Goal: Task Accomplishment & Management: Complete application form

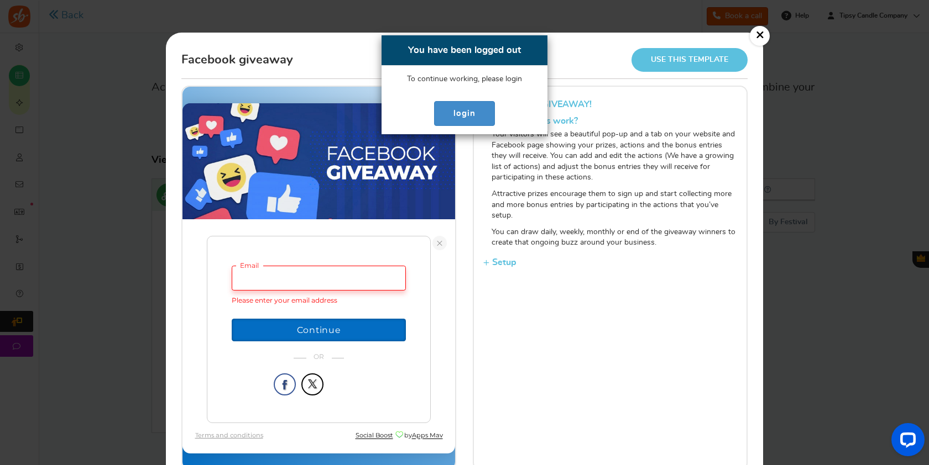
scroll to position [21, 0]
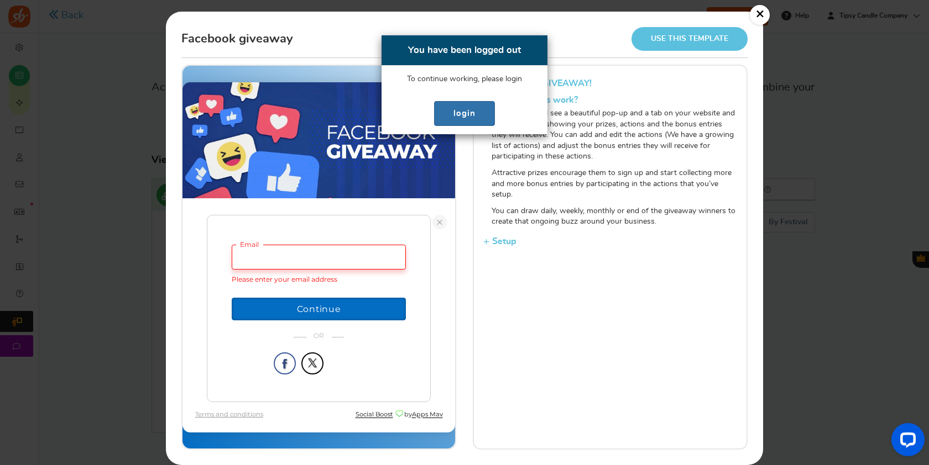
click at [462, 107] on link "login" at bounding box center [464, 113] width 61 height 25
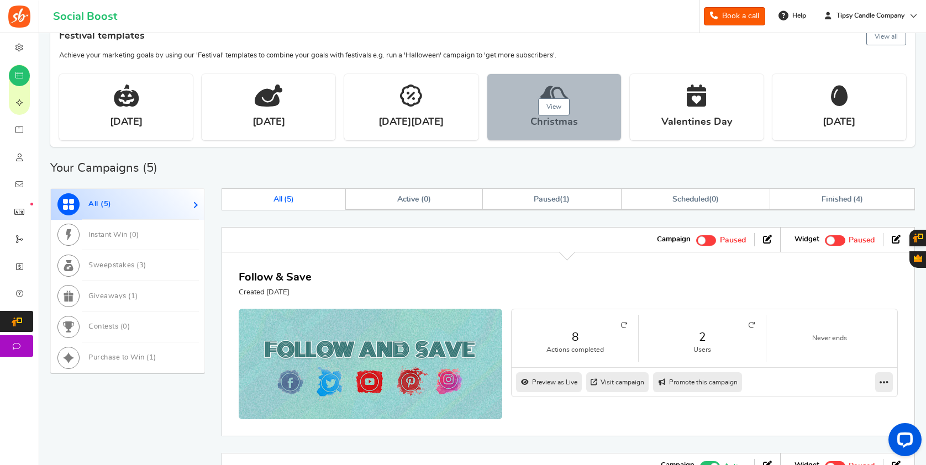
scroll to position [202, 0]
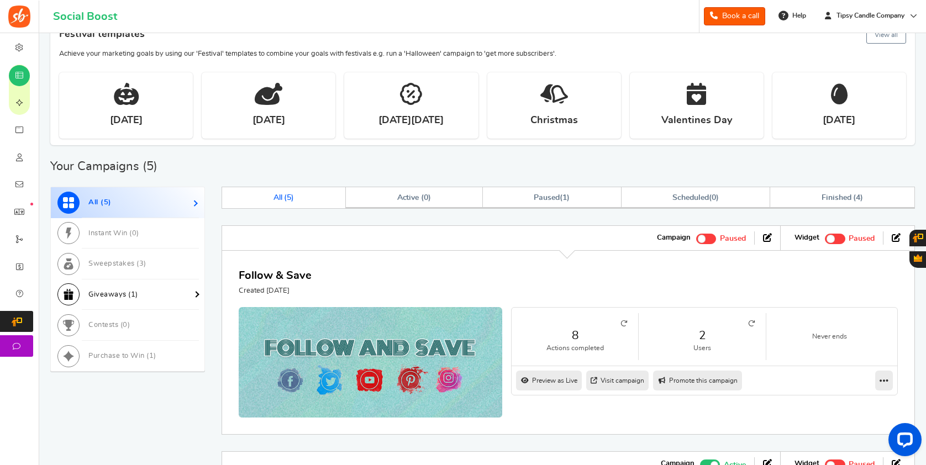
click at [113, 291] on span "Giveaways ( 1 )" at bounding box center [113, 294] width 50 height 7
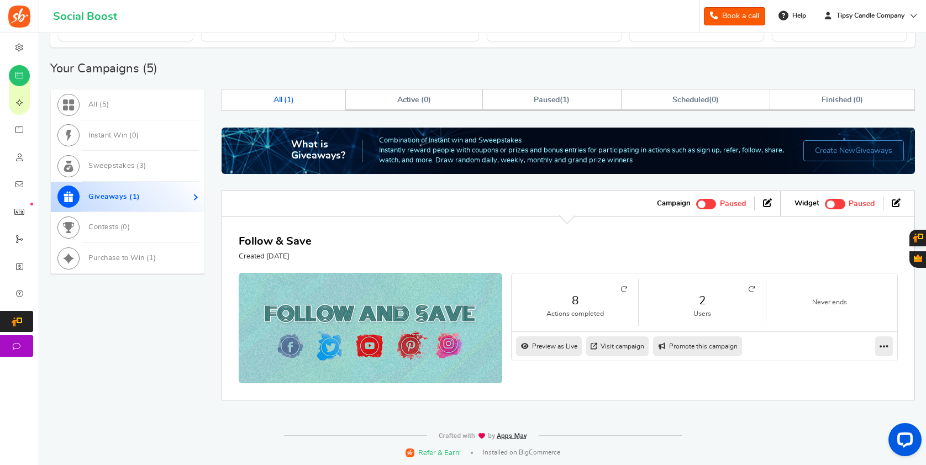
scroll to position [299, 0]
click at [127, 224] on span "0" at bounding box center [125, 227] width 5 height 7
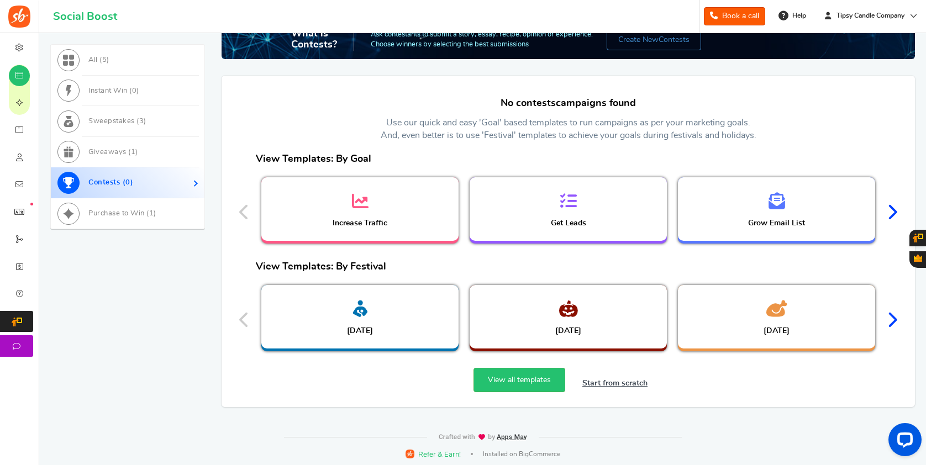
scroll to position [406, 0]
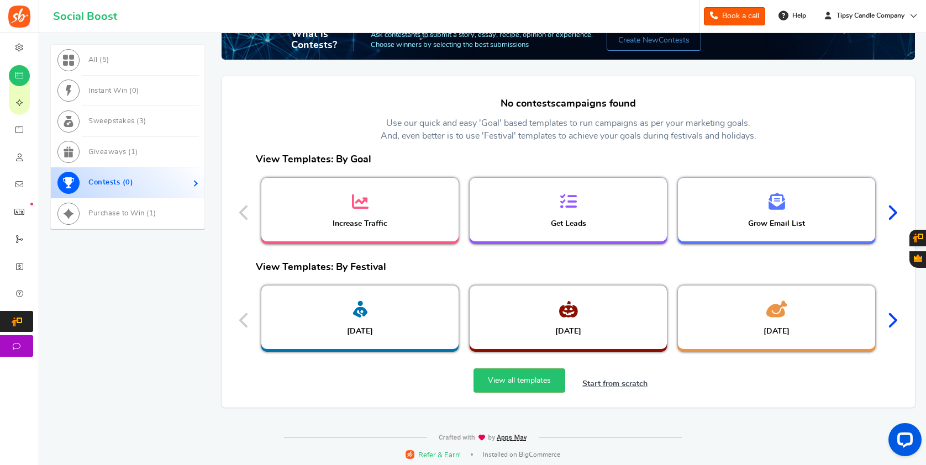
click at [895, 215] on icon at bounding box center [892, 213] width 11 height 17
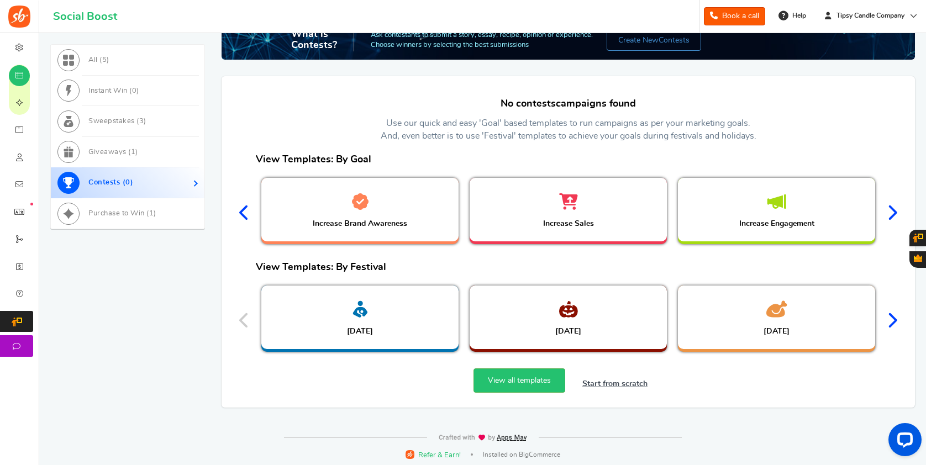
click at [250, 218] on div "View Templates: By Goal Increase Traffic Get Leads Grow Email List Increase Bra…" at bounding box center [568, 202] width 675 height 108
click at [244, 217] on icon at bounding box center [244, 213] width 11 height 17
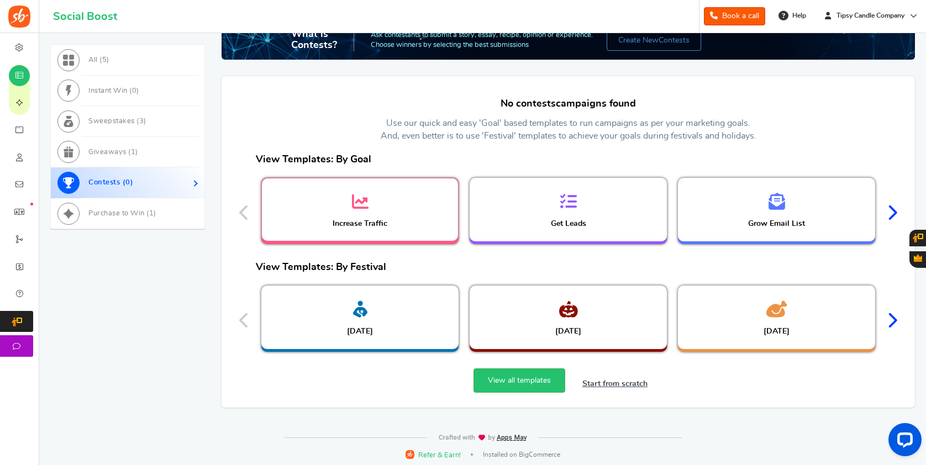
click at [349, 213] on div "Increase Traffic" at bounding box center [360, 210] width 196 height 62
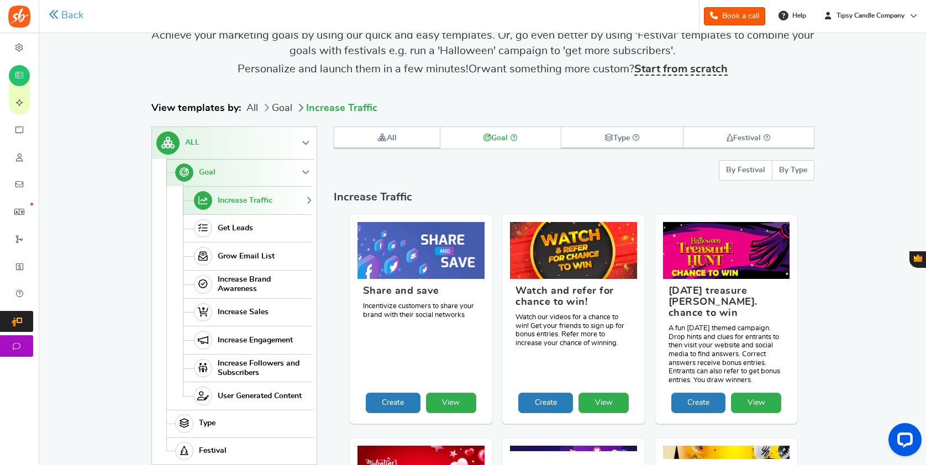
scroll to position [51, 0]
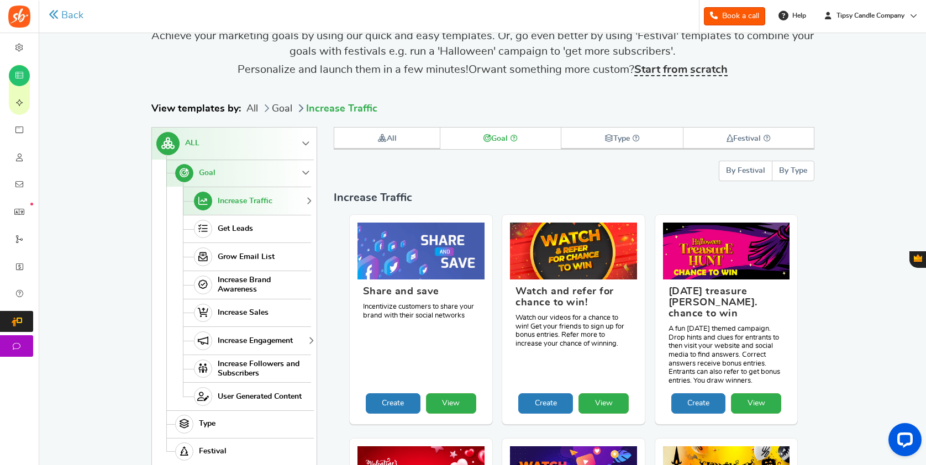
click at [244, 338] on span "Increase Engagement" at bounding box center [255, 341] width 75 height 9
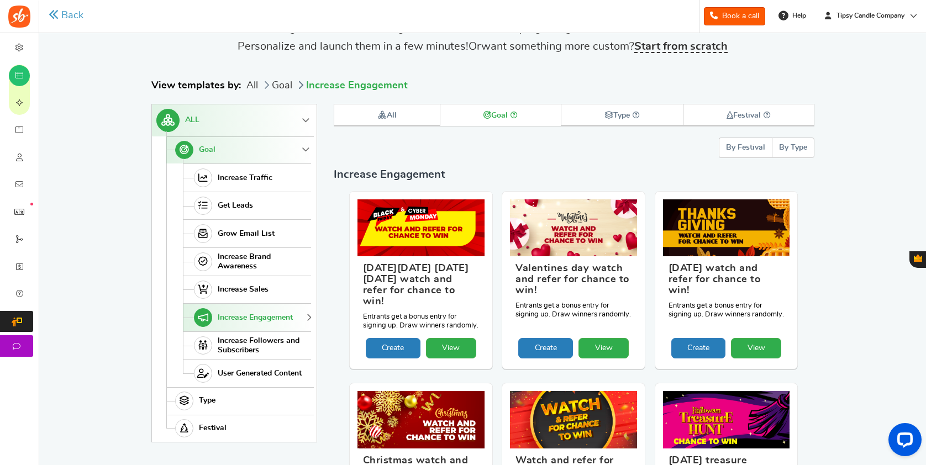
scroll to position [74, 0]
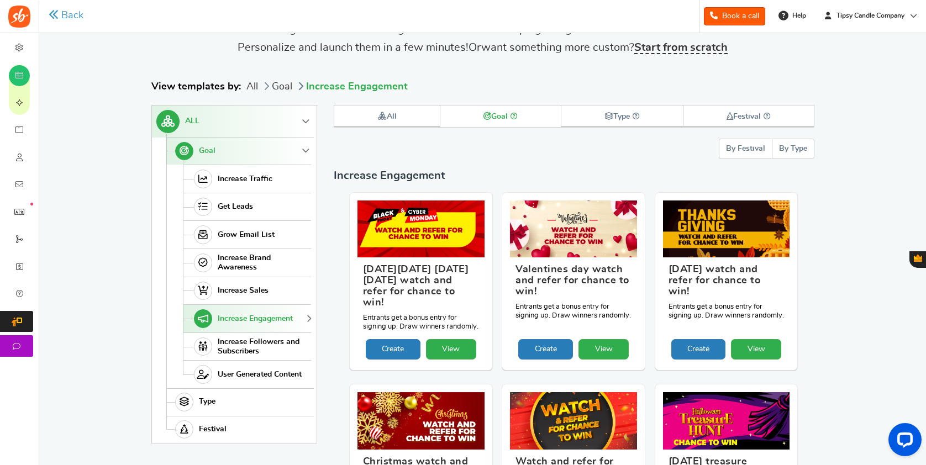
click at [210, 398] on span "Type" at bounding box center [207, 401] width 17 height 9
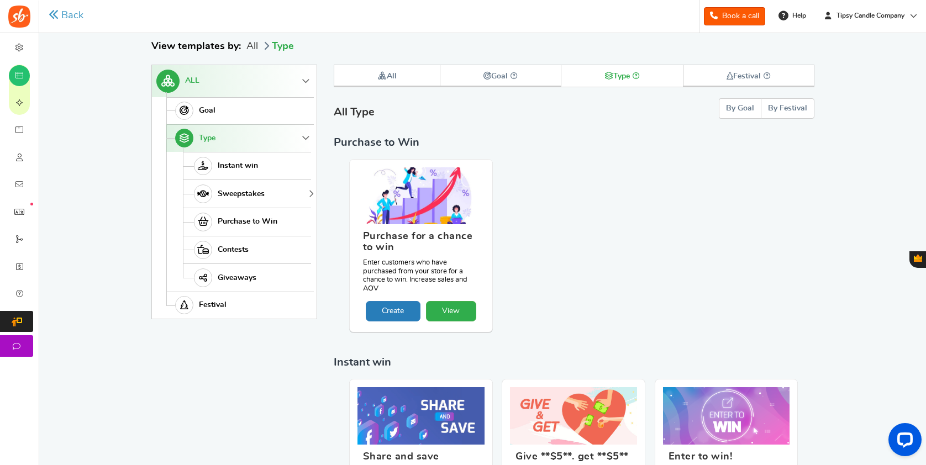
scroll to position [114, 0]
click at [232, 253] on span "Contests" at bounding box center [233, 249] width 31 height 9
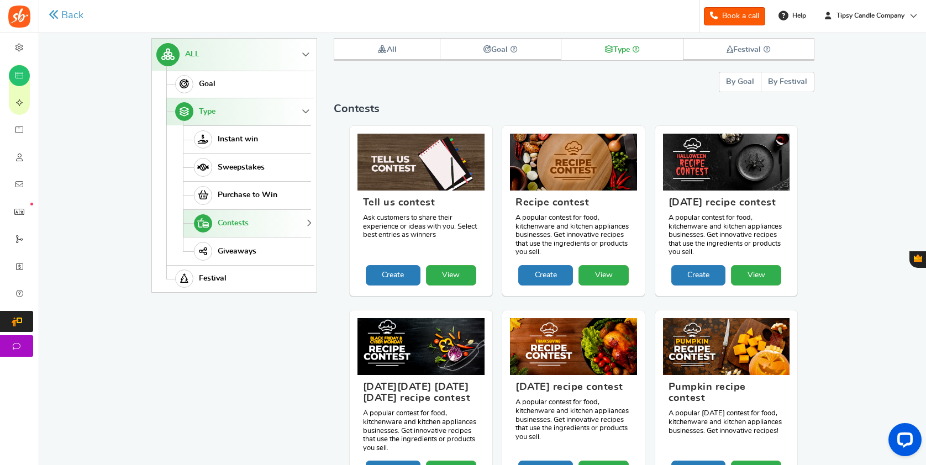
scroll to position [111, 0]
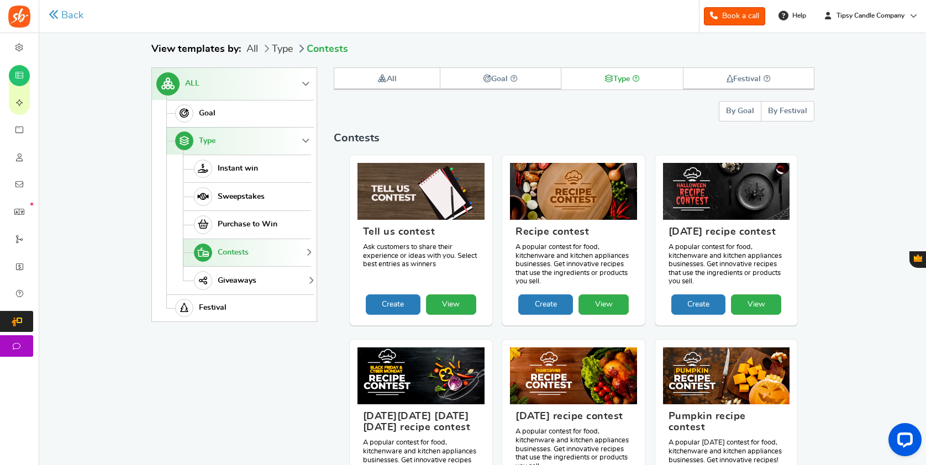
click at [226, 281] on span "Giveaways" at bounding box center [237, 280] width 39 height 9
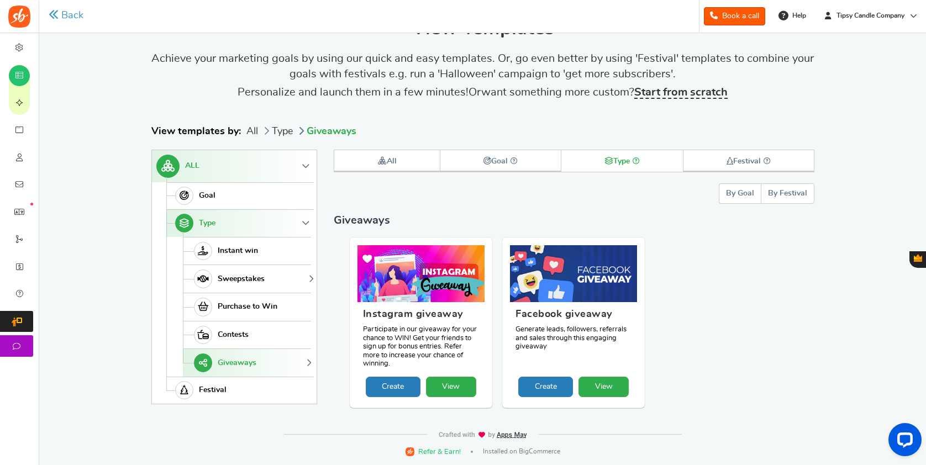
scroll to position [27, 0]
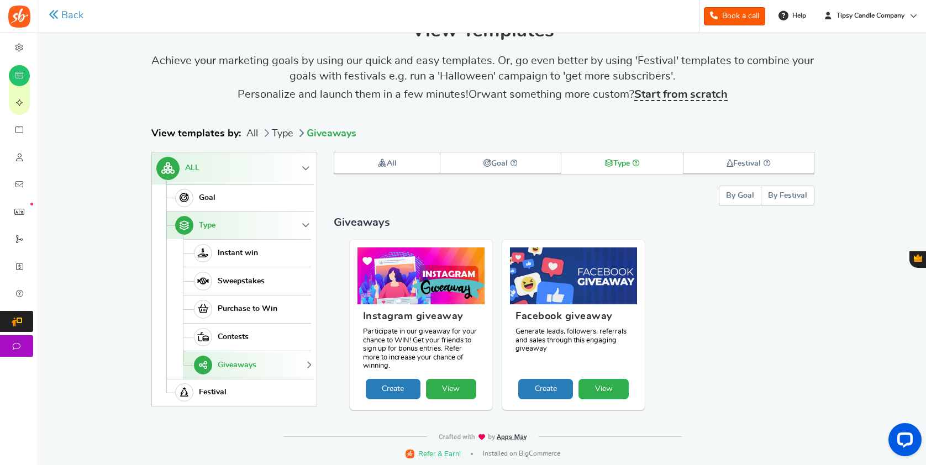
click at [612, 381] on link "View" at bounding box center [604, 389] width 50 height 20
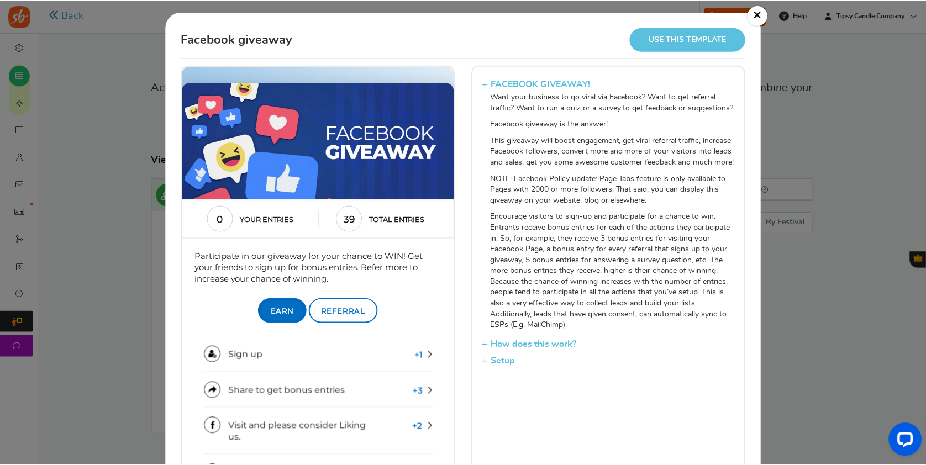
scroll to position [23, 0]
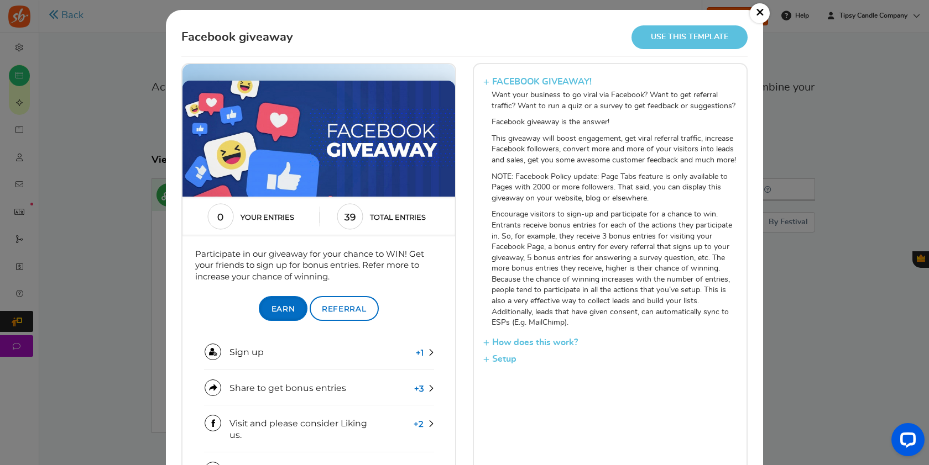
click at [701, 35] on link "Use this template" at bounding box center [689, 37] width 116 height 24
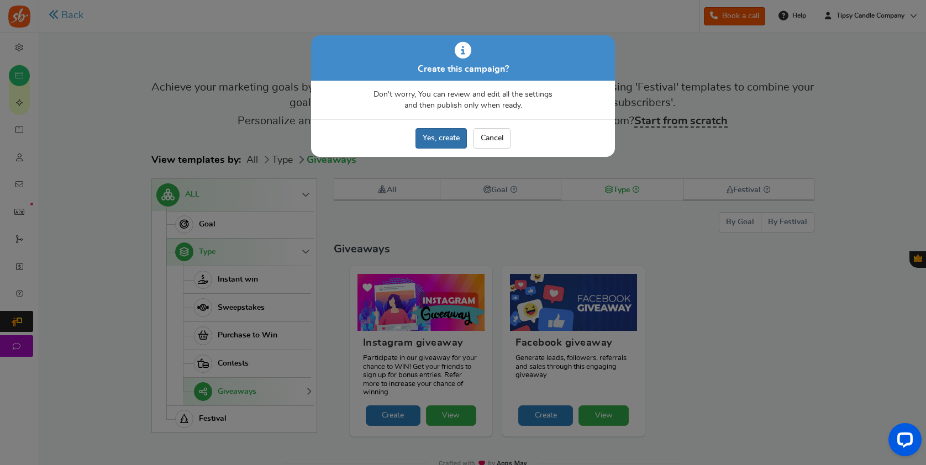
click at [423, 133] on link "Yes, create" at bounding box center [441, 138] width 51 height 20
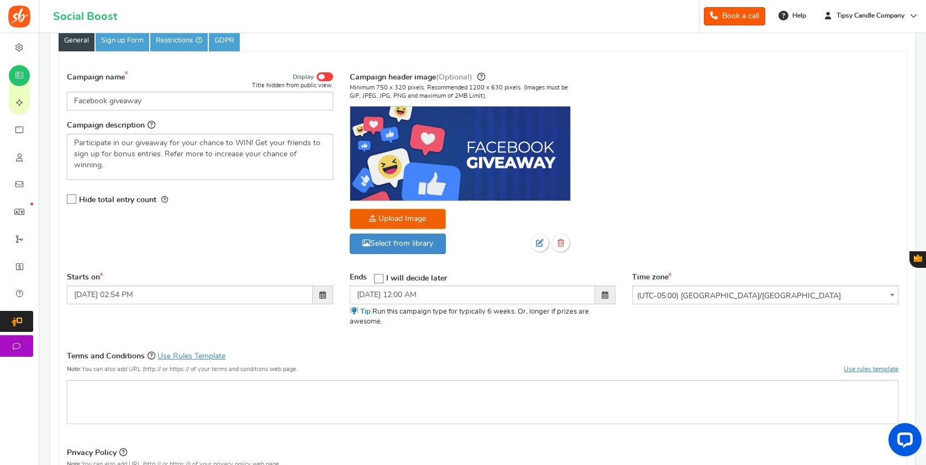
scroll to position [99, 0]
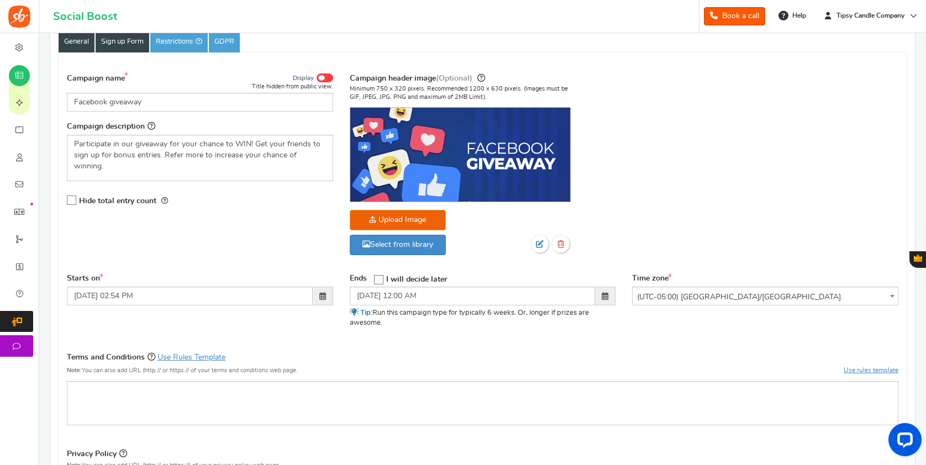
click at [127, 43] on link "Sign up Form" at bounding box center [123, 42] width 54 height 21
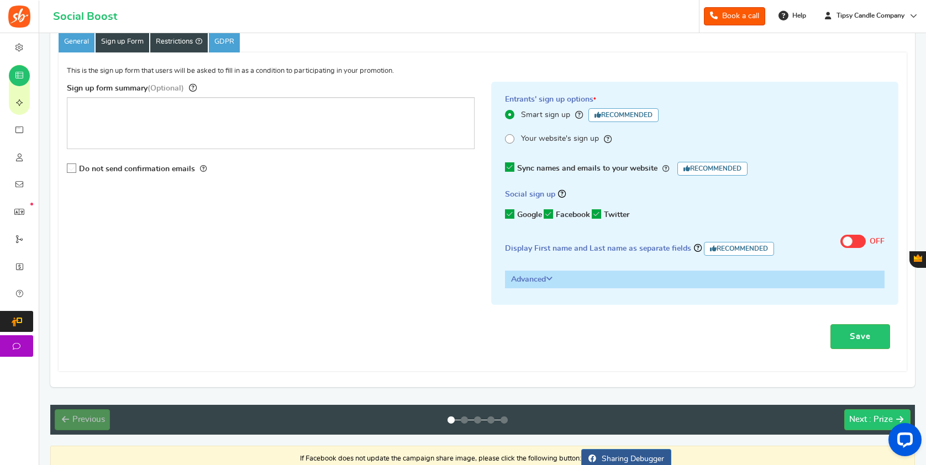
click at [165, 40] on link "Restrictions" at bounding box center [178, 42] width 57 height 21
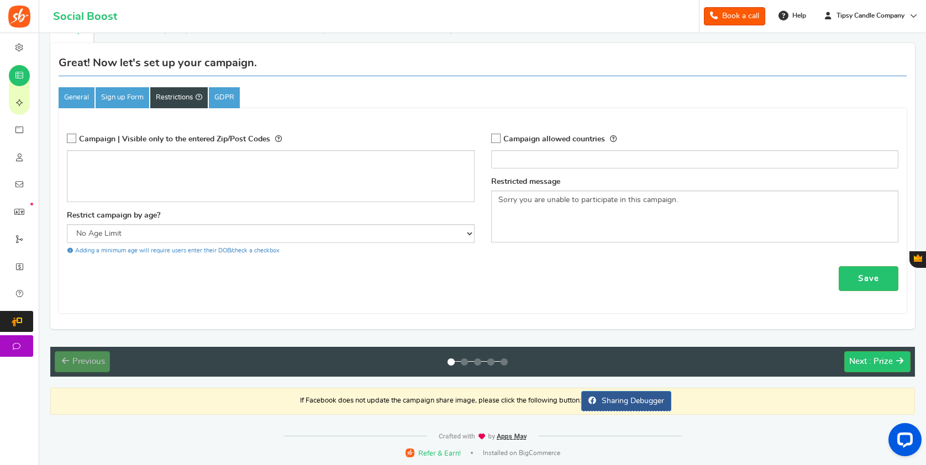
click at [500, 138] on icon at bounding box center [496, 138] width 9 height 9
click at [493, 138] on input "Campaign allowed countries" at bounding box center [493, 138] width 0 height 7
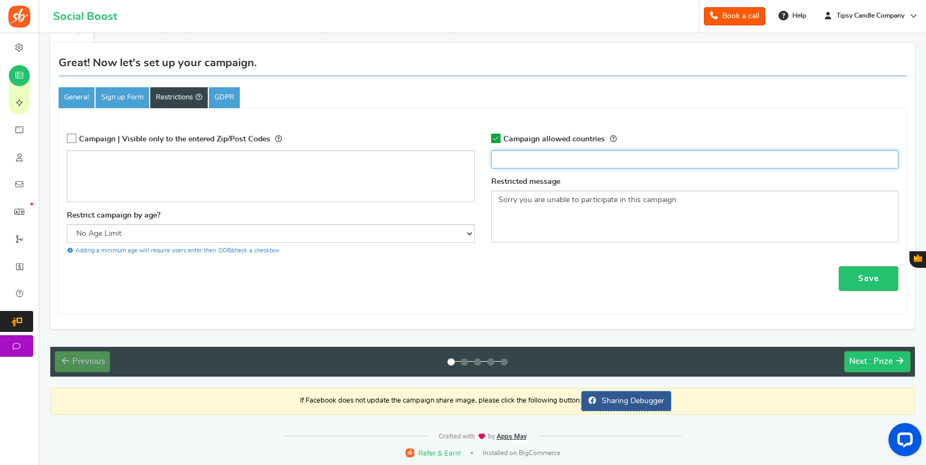
click at [505, 154] on input "search" at bounding box center [695, 159] width 401 height 11
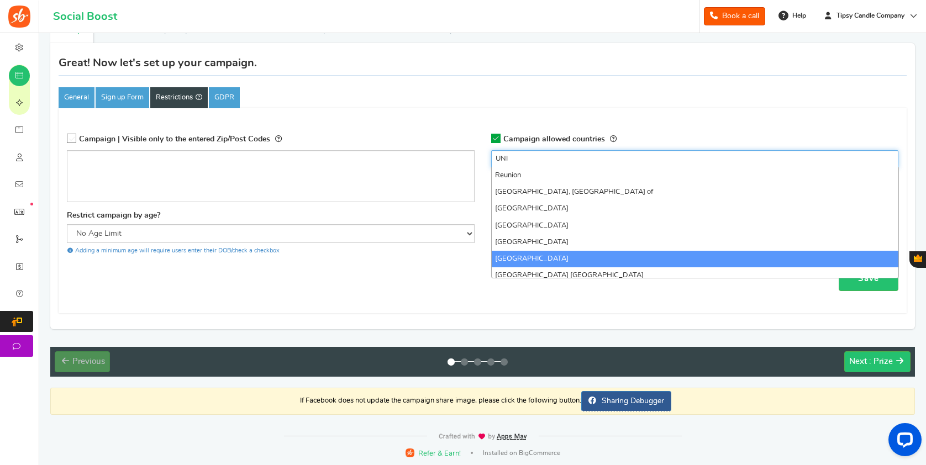
type input "UNI"
select select "US"
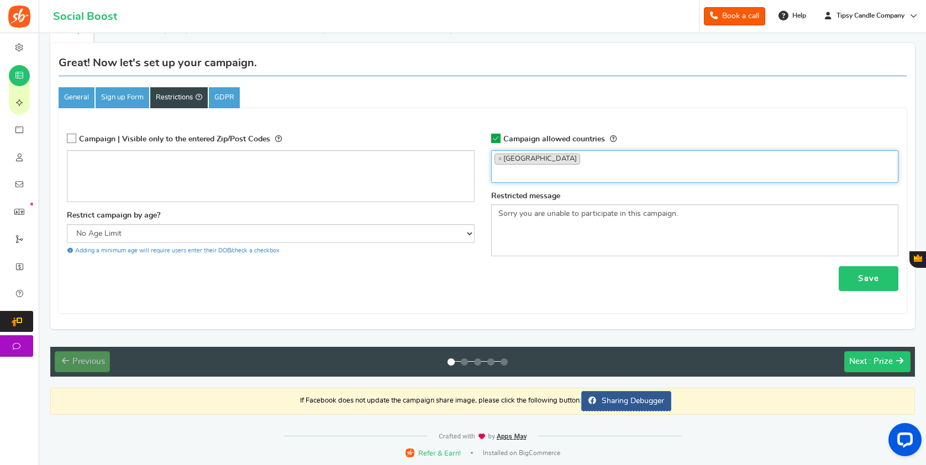
click at [842, 272] on link "Save" at bounding box center [869, 278] width 60 height 25
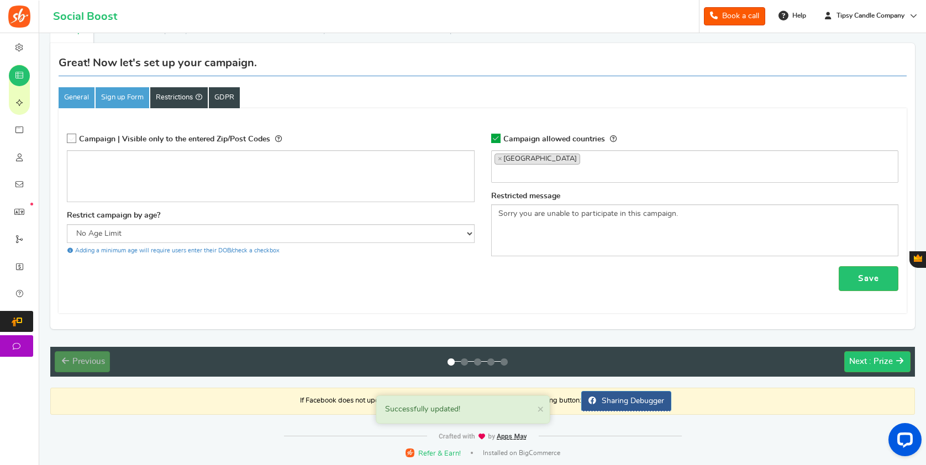
click at [223, 102] on link "GDPR" at bounding box center [224, 97] width 31 height 21
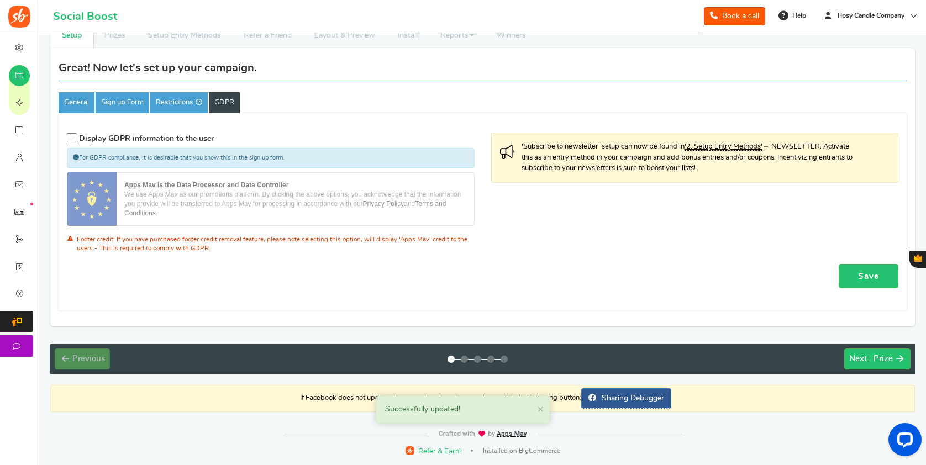
scroll to position [34, 0]
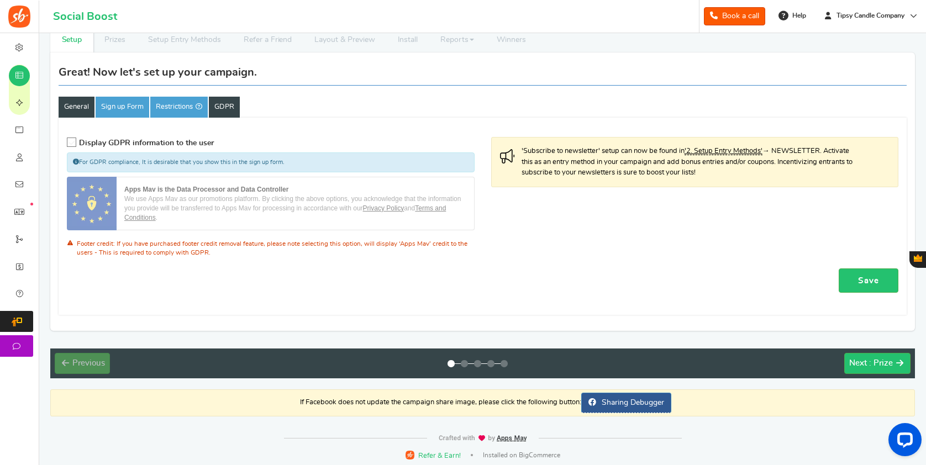
click at [78, 109] on link "General" at bounding box center [77, 107] width 36 height 21
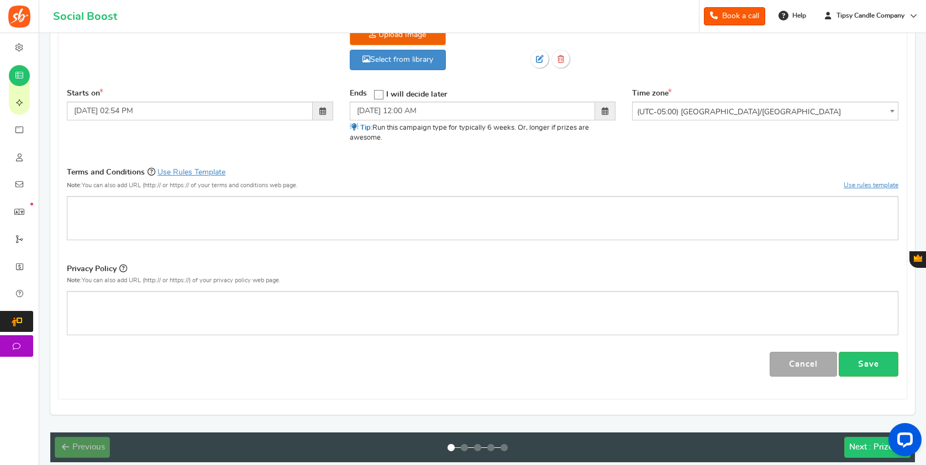
scroll to position [304, 0]
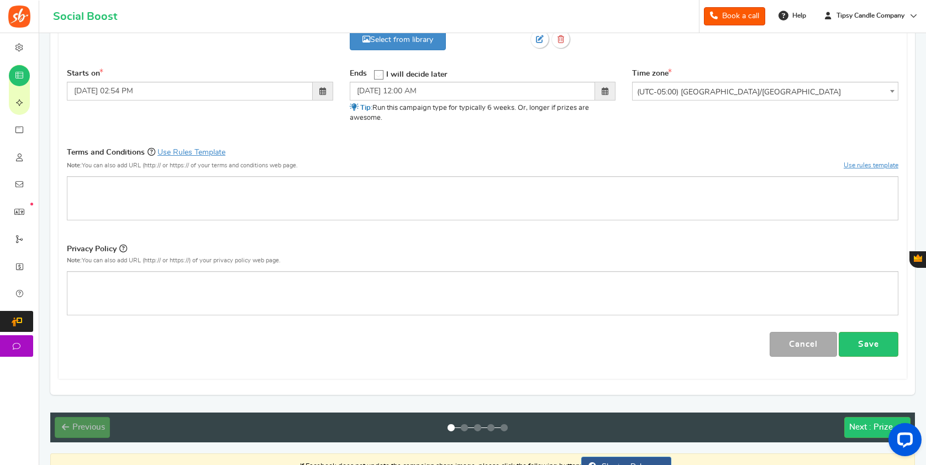
click at [322, 92] on span at bounding box center [322, 91] width 7 height 8
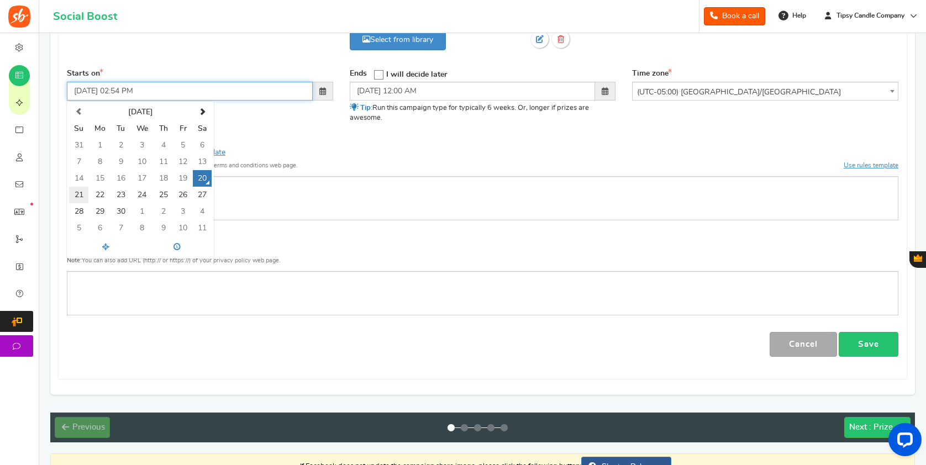
click at [73, 196] on td "21" at bounding box center [78, 195] width 19 height 17
type input "09/21/2025 02:54 PM"
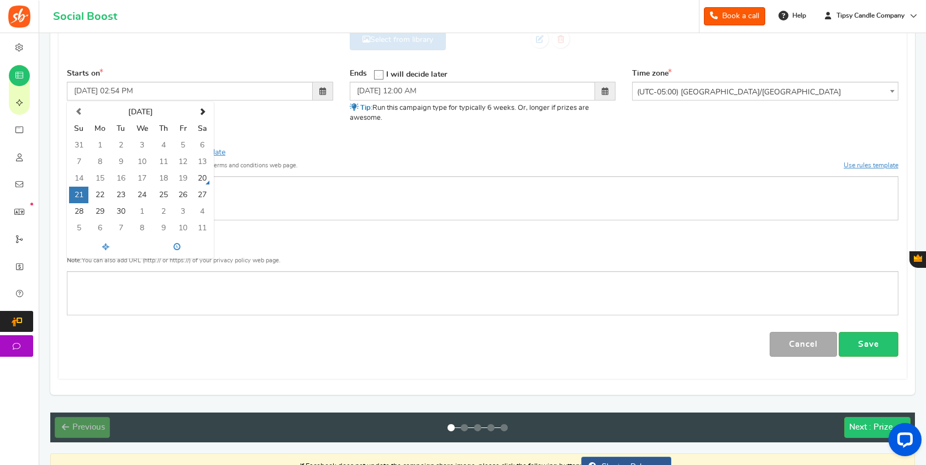
click at [606, 95] on span at bounding box center [605, 91] width 20 height 19
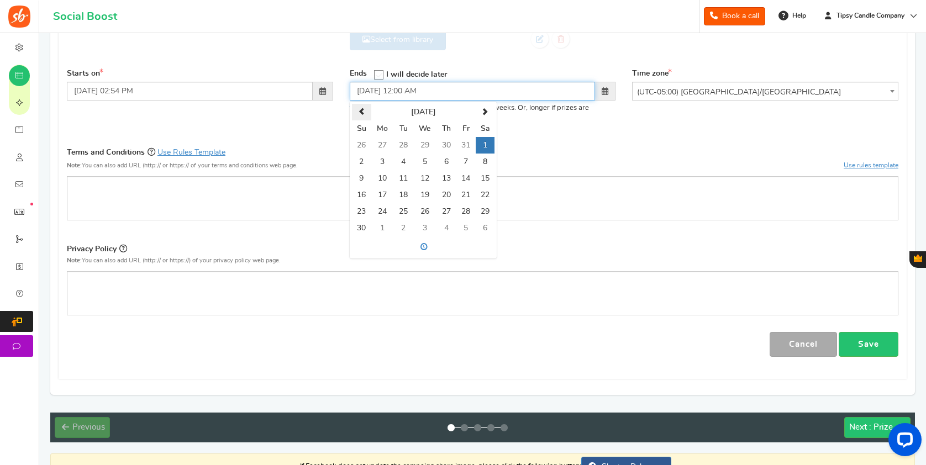
click at [365, 108] on span at bounding box center [361, 111] width 7 height 7
click at [421, 194] on td "24" at bounding box center [424, 195] width 23 height 17
type input "09/24/2025 12:00 AM"
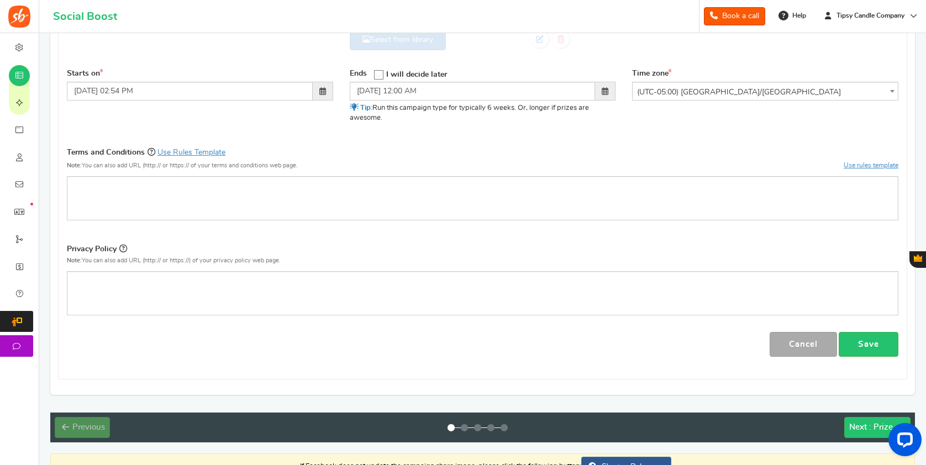
click at [549, 158] on div "Terms and Conditions Use Rules Template Note: You can also add URL (http:// or …" at bounding box center [483, 161] width 832 height 31
click at [866, 166] on link "Use rules template" at bounding box center [871, 165] width 55 height 7
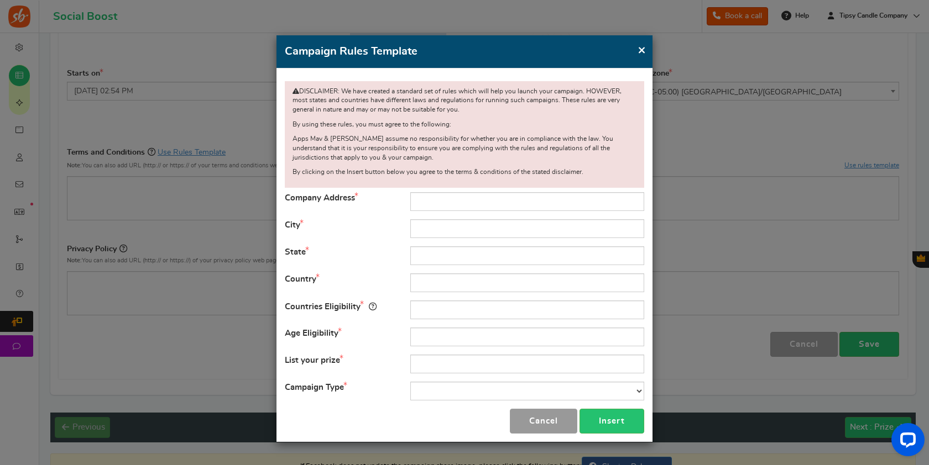
click at [549, 415] on button "Cancel" at bounding box center [543, 421] width 67 height 25
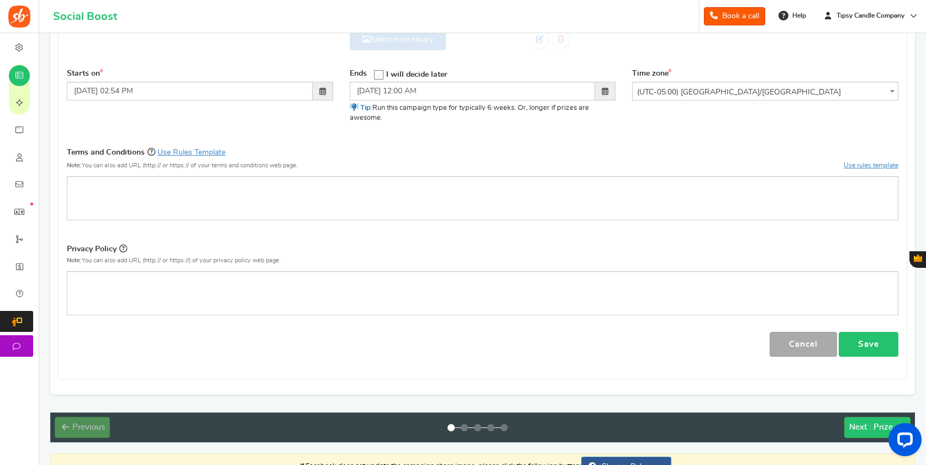
click at [866, 336] on link "Save" at bounding box center [869, 344] width 60 height 25
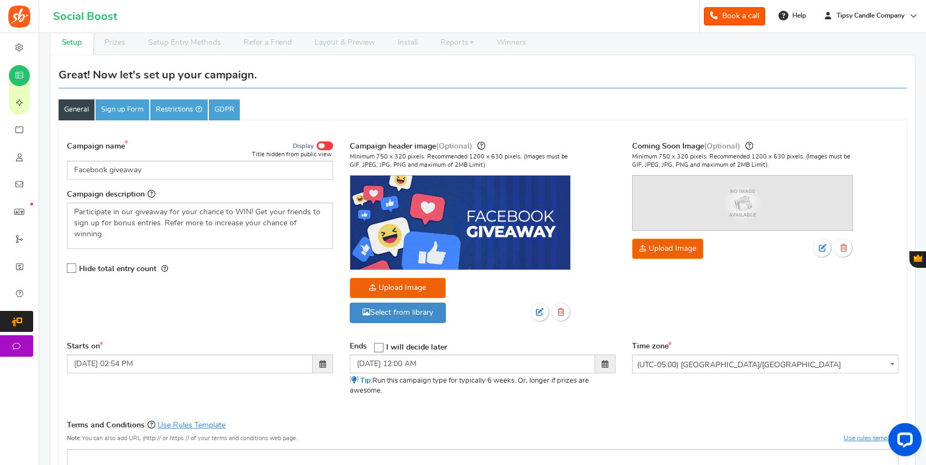
scroll to position [31, 0]
click at [431, 214] on img at bounding box center [460, 223] width 220 height 94
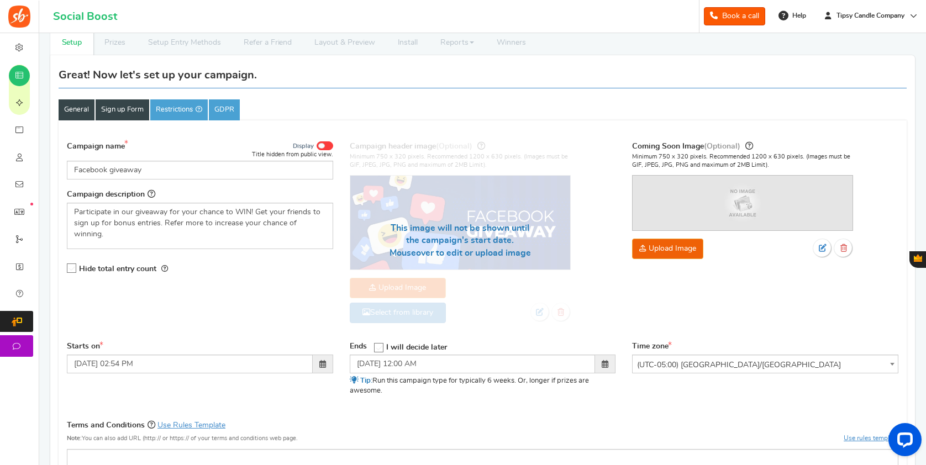
click at [130, 113] on link "Sign up Form" at bounding box center [123, 109] width 54 height 21
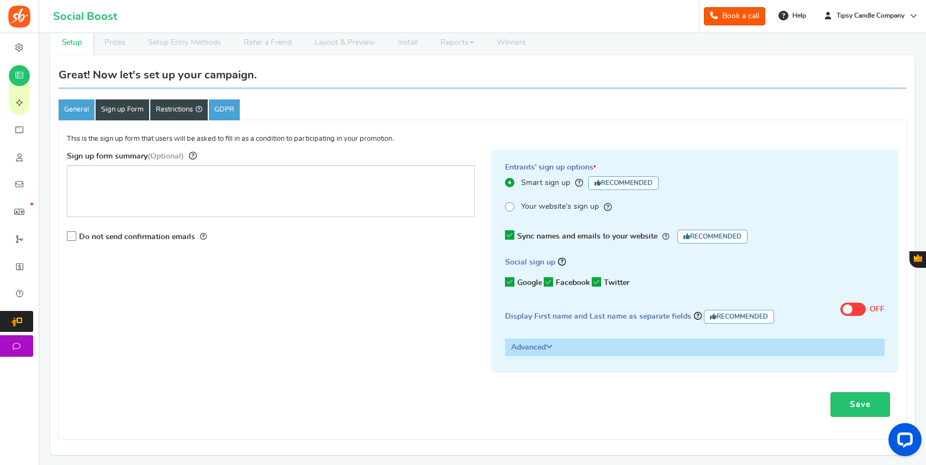
click at [165, 113] on link "Restrictions" at bounding box center [178, 109] width 57 height 21
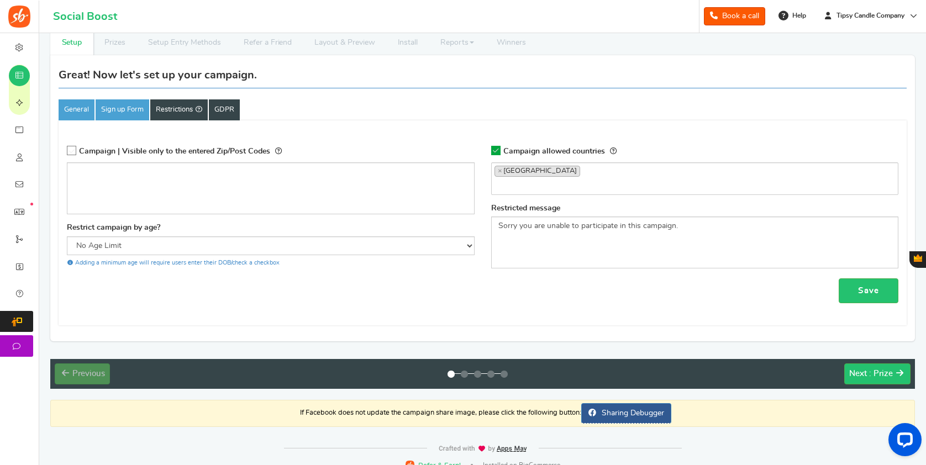
click at [228, 110] on link "GDPR" at bounding box center [224, 109] width 31 height 21
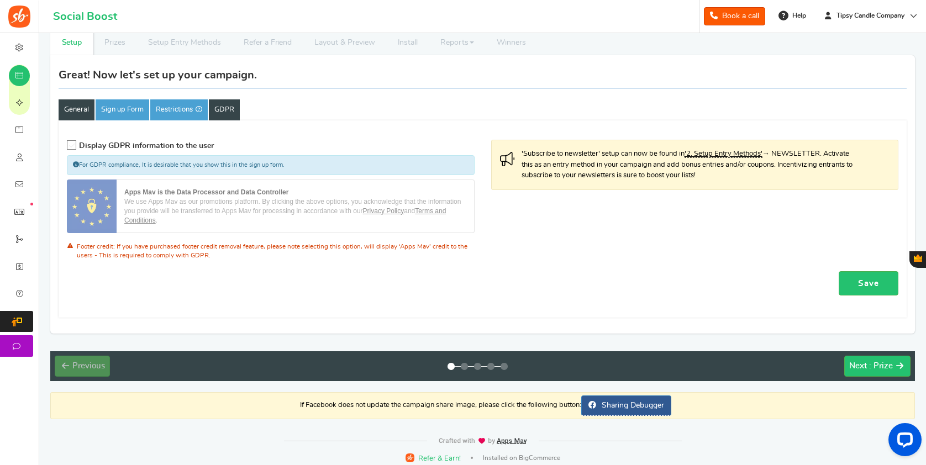
click at [67, 108] on link "General" at bounding box center [77, 109] width 36 height 21
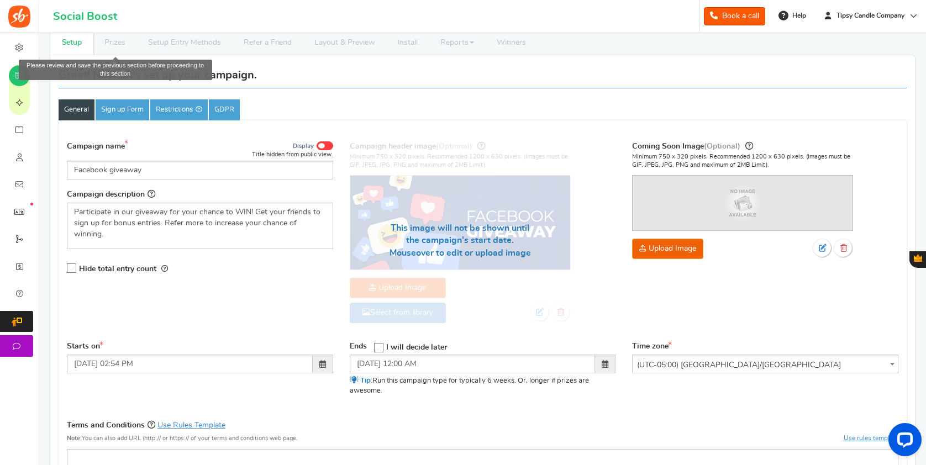
click at [118, 46] on li "Prizes" at bounding box center [115, 42] width 44 height 25
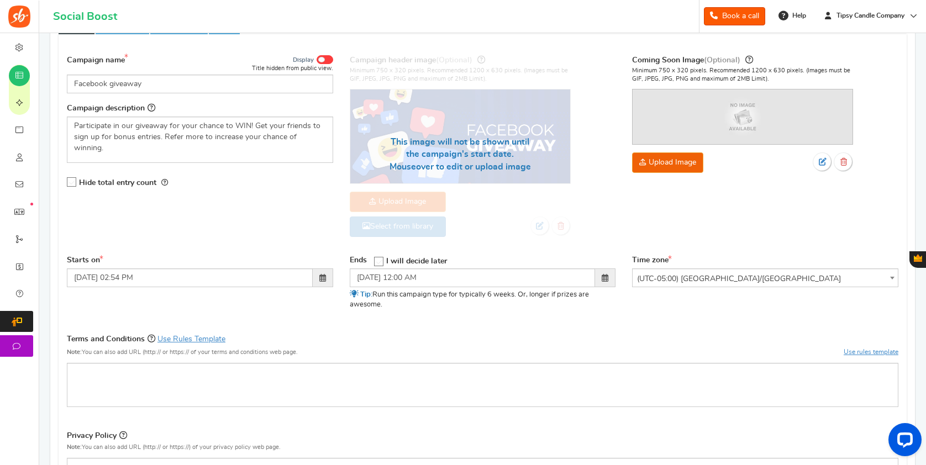
scroll to position [110, 0]
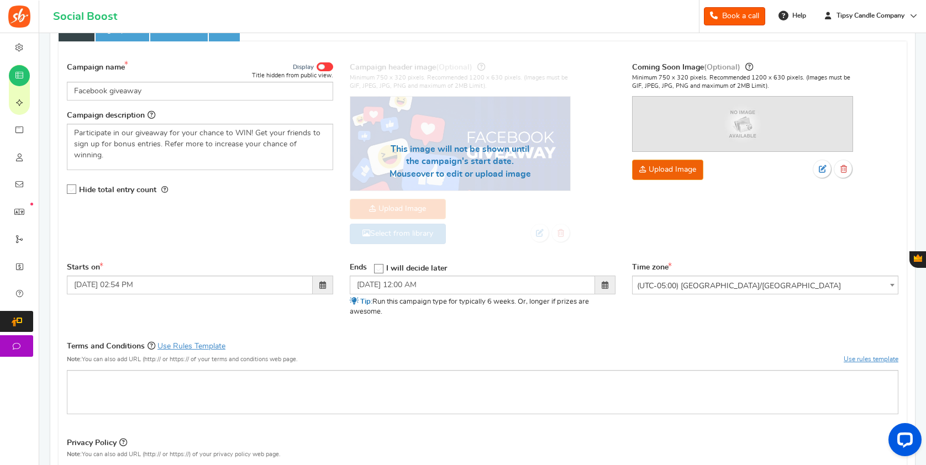
click at [320, 284] on span at bounding box center [322, 285] width 7 height 8
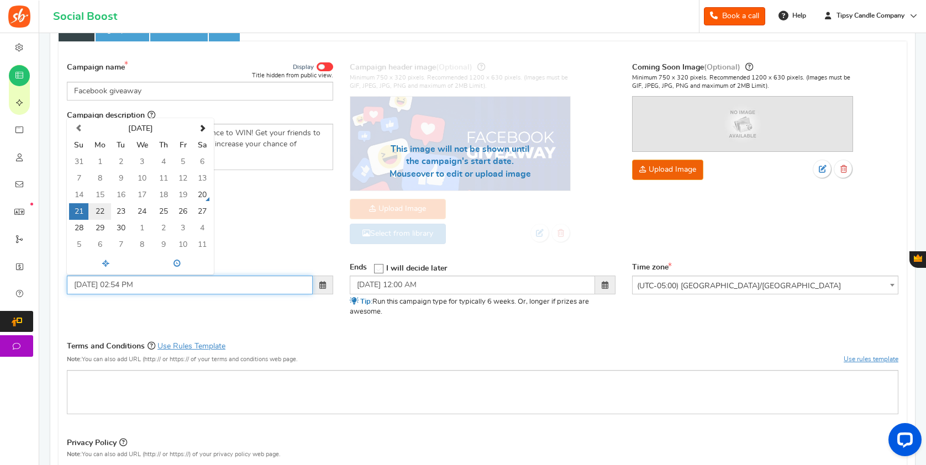
click at [99, 209] on td "22" at bounding box center [99, 211] width 23 height 17
type input "09/22/2025 02:54 PM"
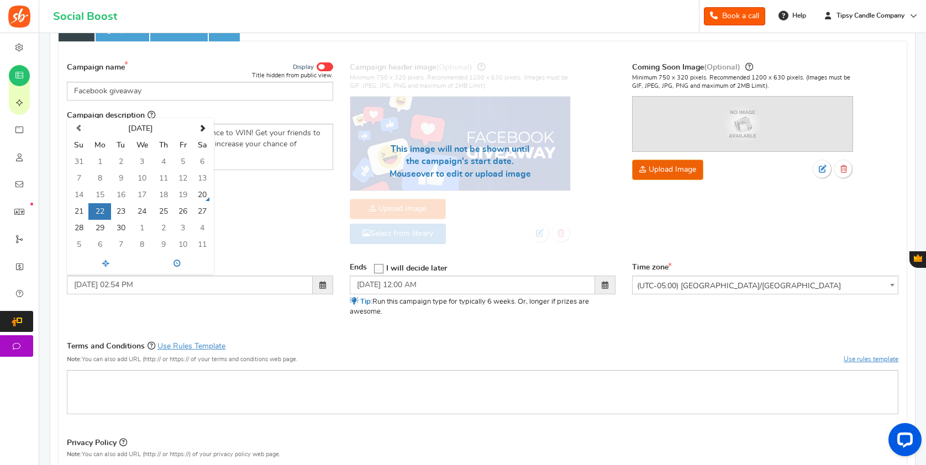
click at [572, 315] on p "Tip: Run this campaign type for typically 6 weeks. Or, longer if prizes are awe…" at bounding box center [483, 307] width 266 height 20
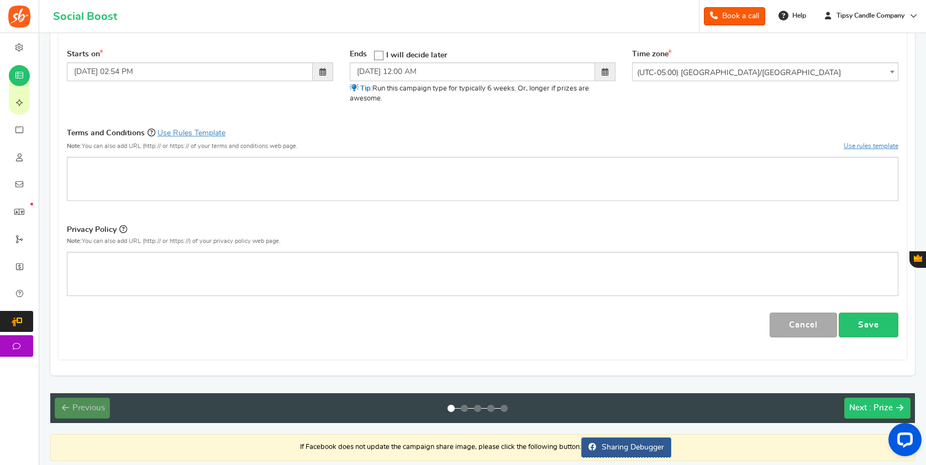
scroll to position [325, 0]
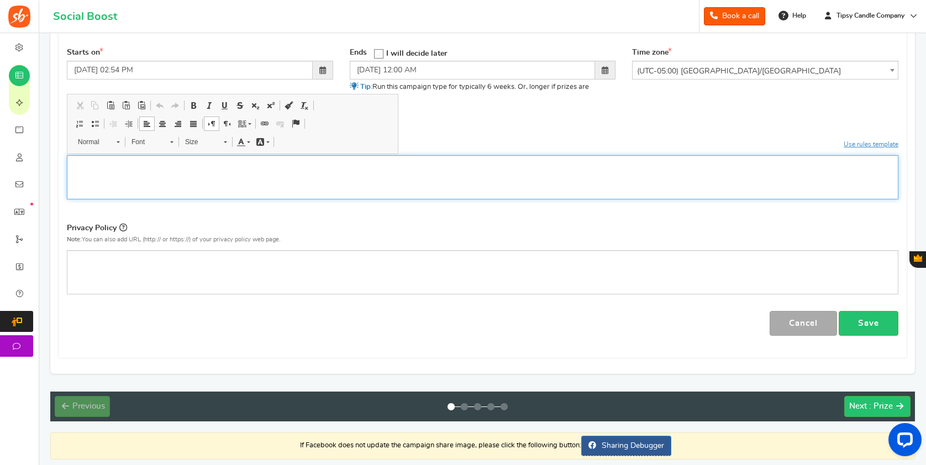
click at [281, 170] on div "Editor, competition_terms" at bounding box center [483, 177] width 832 height 44
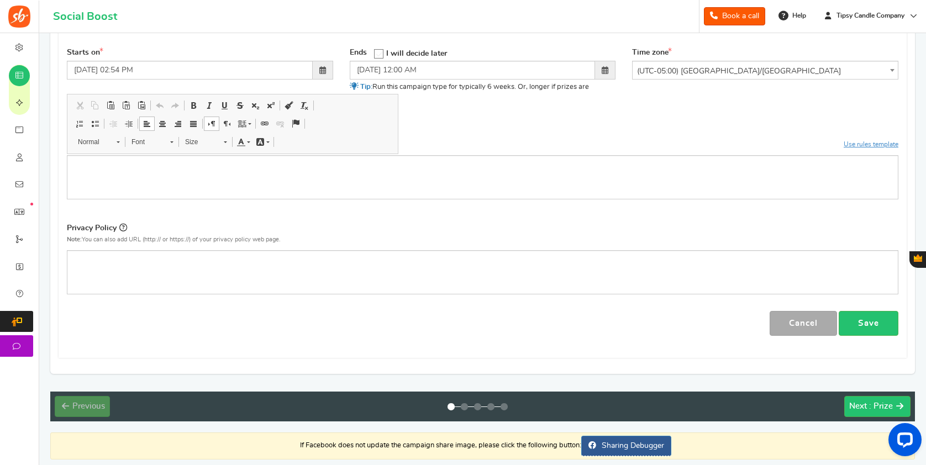
click at [438, 125] on div "Terms and Conditions Use Rules Template Note: You can also add URL (http:// or …" at bounding box center [483, 140] width 832 height 31
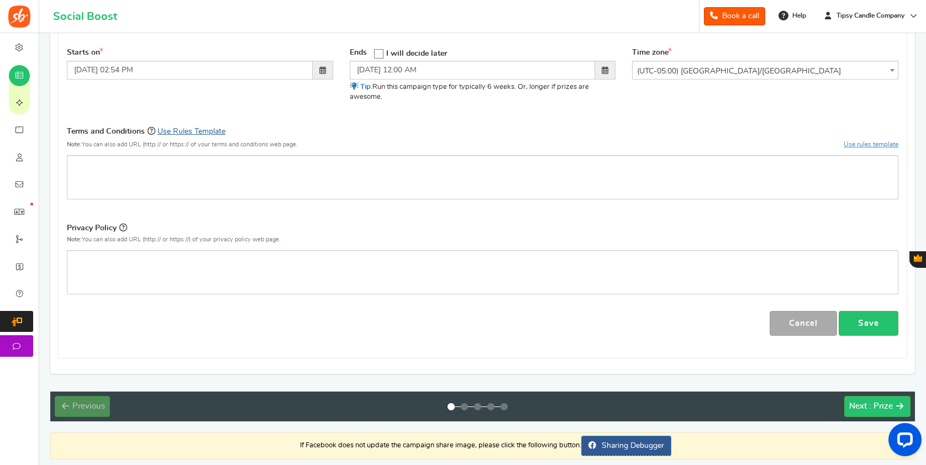
click at [208, 128] on link "Use Rules Template" at bounding box center [192, 132] width 68 height 8
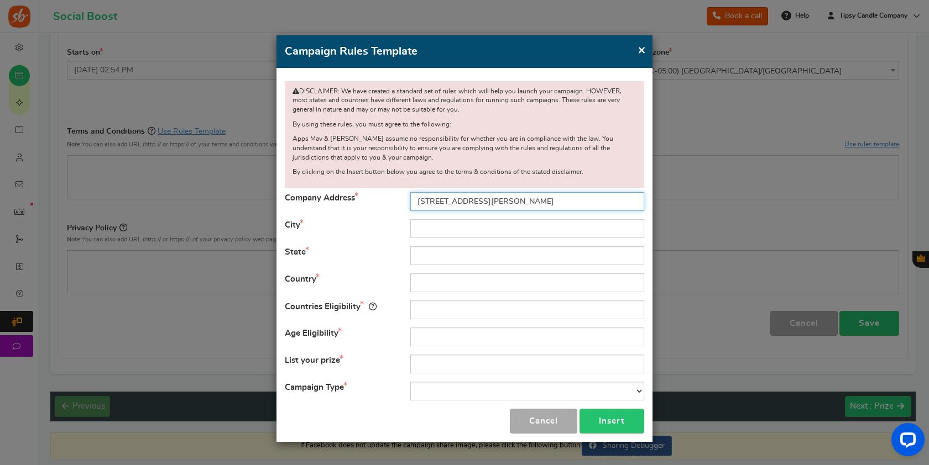
type input "4532 W Kennedy Blvd"
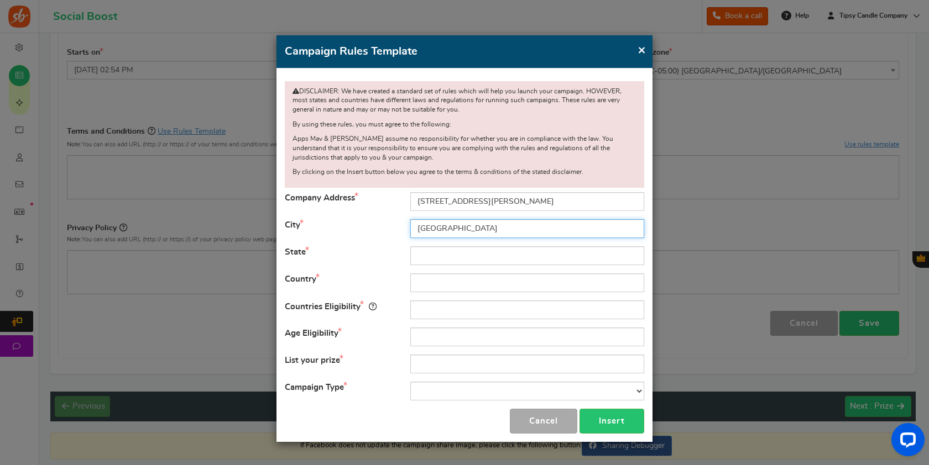
type input "Tampa"
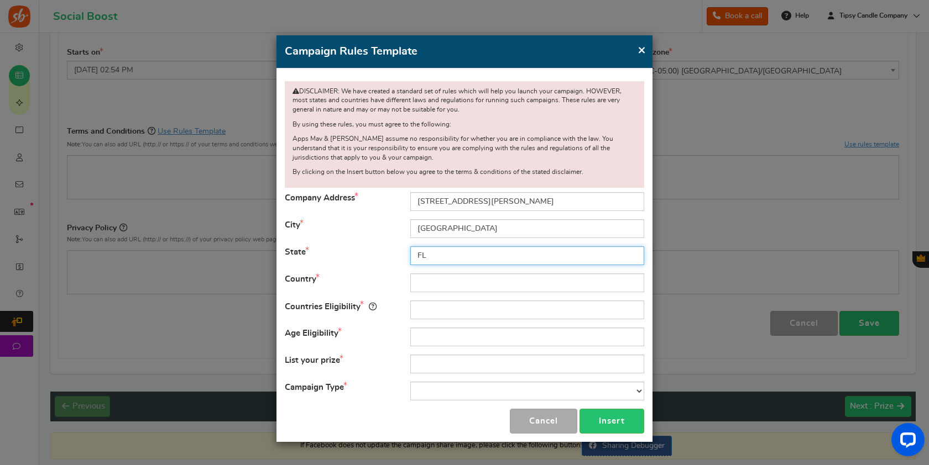
type input "FL"
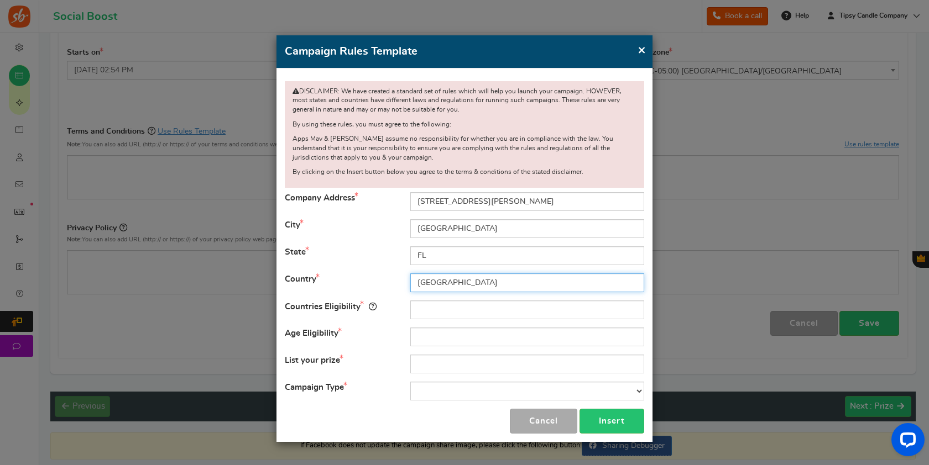
type input "USA"
click at [420, 308] on input "text" at bounding box center [527, 310] width 234 height 19
type input "USA"
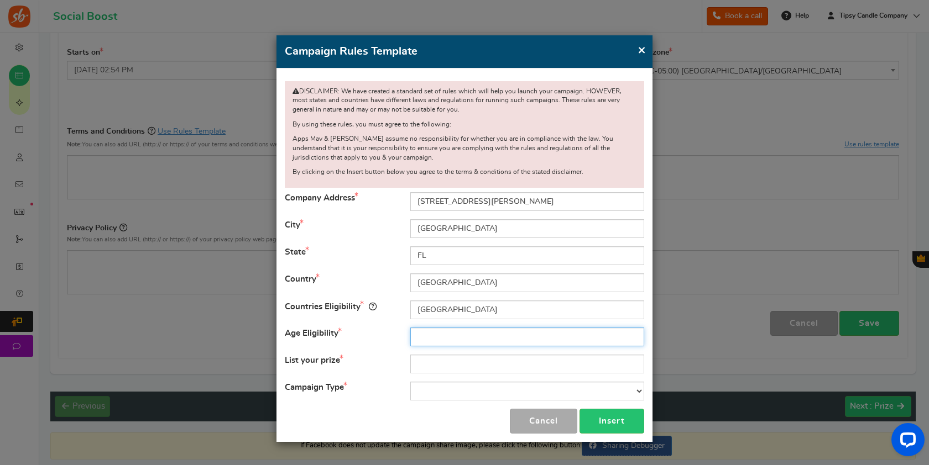
click at [429, 336] on input "text" at bounding box center [527, 337] width 234 height 19
type input "16"
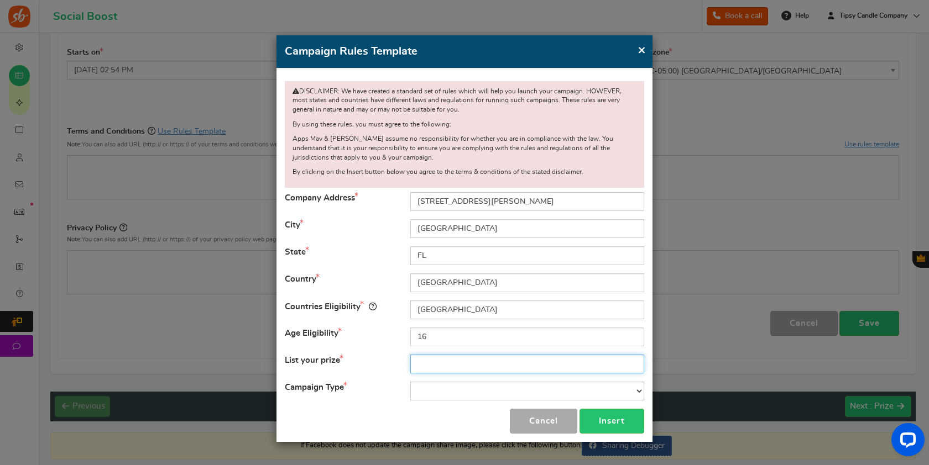
click at [431, 361] on input "text" at bounding box center [527, 364] width 234 height 19
type input "@"
click at [418, 364] on input "48oz 3 wick" at bounding box center [527, 364] width 234 height 19
click at [516, 360] on input "One of a Kind 48oz 3 wick" at bounding box center [527, 364] width 234 height 19
drag, startPoint x: 465, startPoint y: 362, endPoint x: 401, endPoint y: 359, distance: 64.2
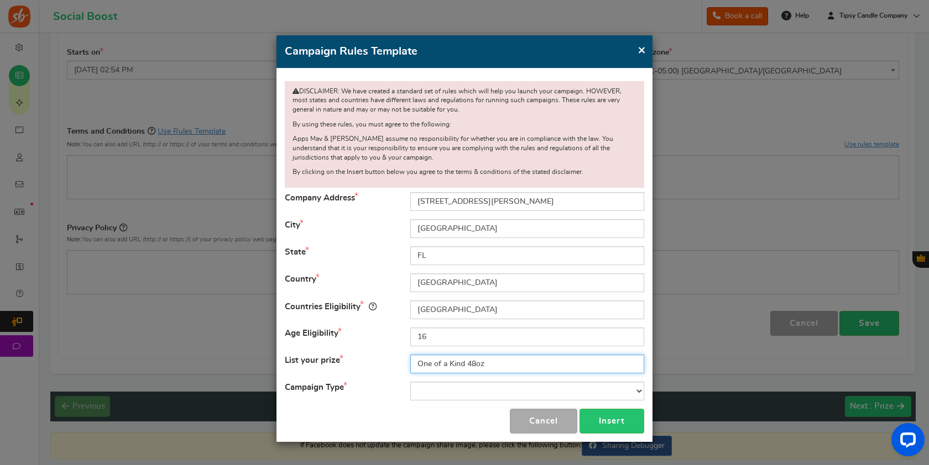
click at [401, 359] on div "List your prize One of a Kind 48oz" at bounding box center [464, 364] width 376 height 19
click at [451, 360] on input "48oz" at bounding box center [527, 364] width 234 height 19
drag, startPoint x: 444, startPoint y: 362, endPoint x: 415, endPoint y: 359, distance: 29.4
click at [416, 361] on input "48oz" at bounding box center [527, 364] width 234 height 19
type input "H"
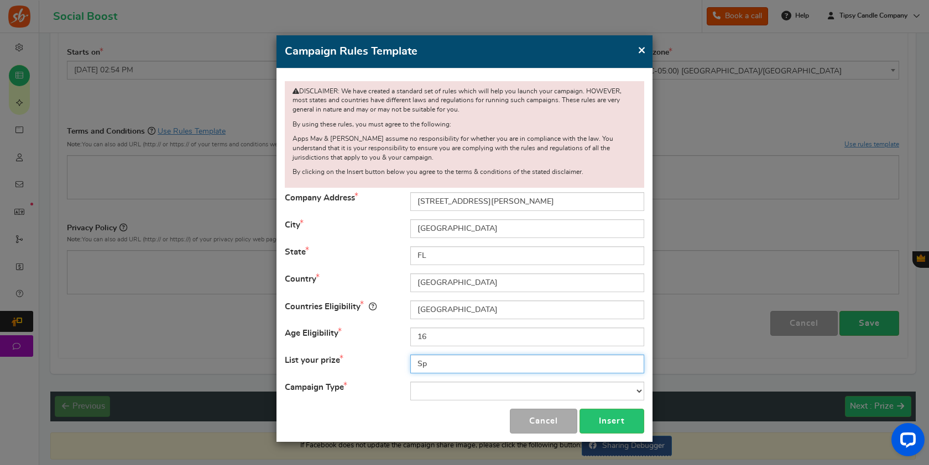
type input "S"
click at [518, 362] on input "Ceramic Vase 48oz Candle - Call Me old Fashioned" at bounding box center [527, 364] width 234 height 19
drag, startPoint x: 417, startPoint y: 360, endPoint x: 437, endPoint y: 361, distance: 19.9
click at [417, 360] on input "Ceramic Vase 48oz Candle - Call Me old Fashioned" at bounding box center [527, 364] width 234 height 19
type input "Handmade Ceramic Vase 48oz Candle - Call Me old Fashioned"
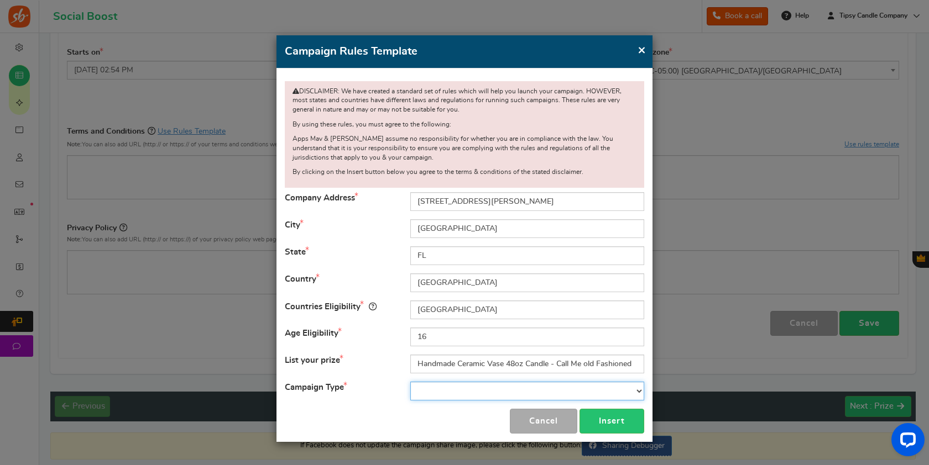
select select "Contest"
click at [607, 413] on button "Insert" at bounding box center [611, 421] width 65 height 25
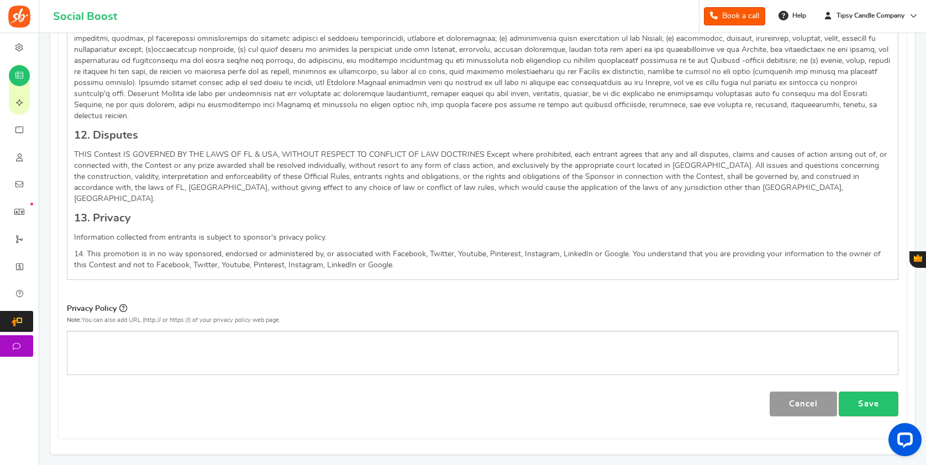
scroll to position [1231, 0]
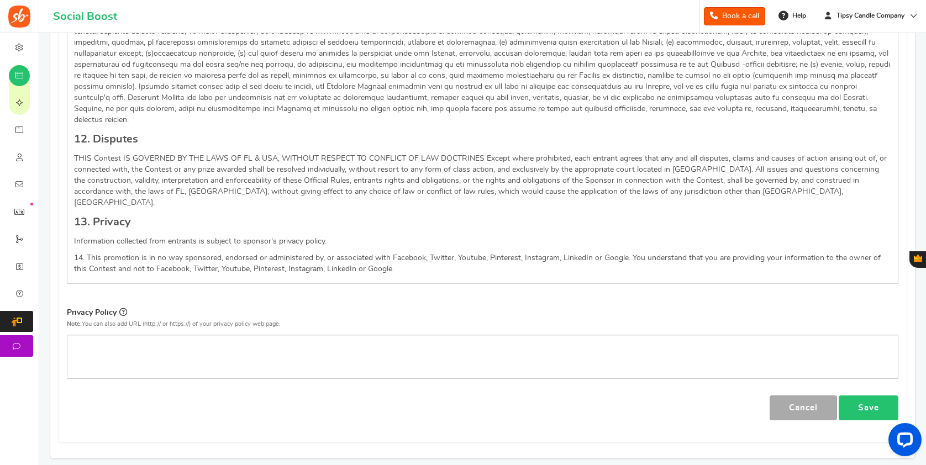
click at [876, 396] on link "Save" at bounding box center [869, 408] width 60 height 25
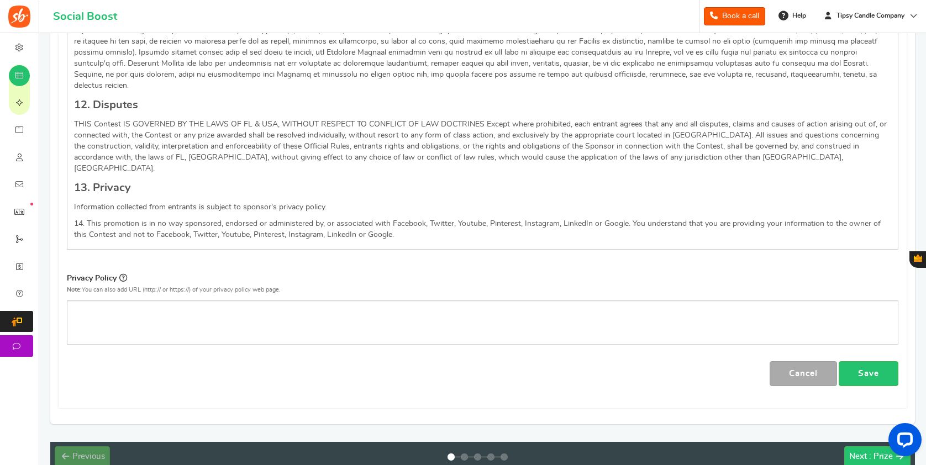
scroll to position [1302, 0]
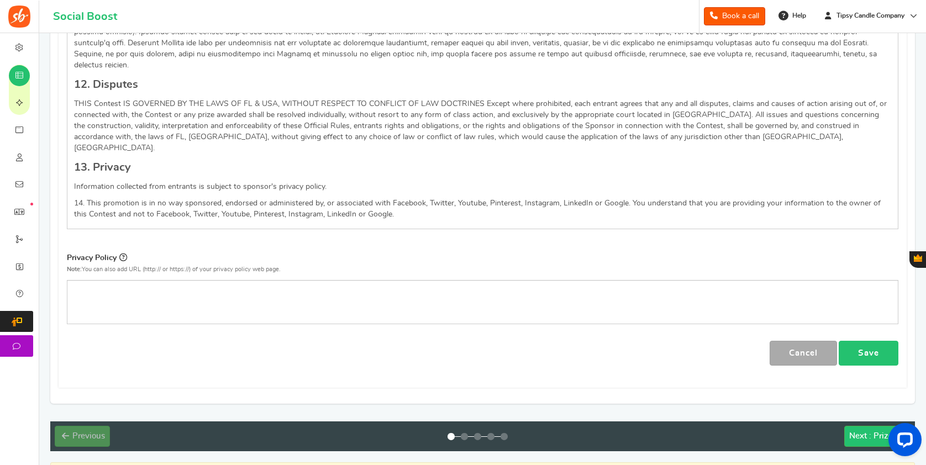
click at [873, 341] on link "Save" at bounding box center [869, 353] width 60 height 25
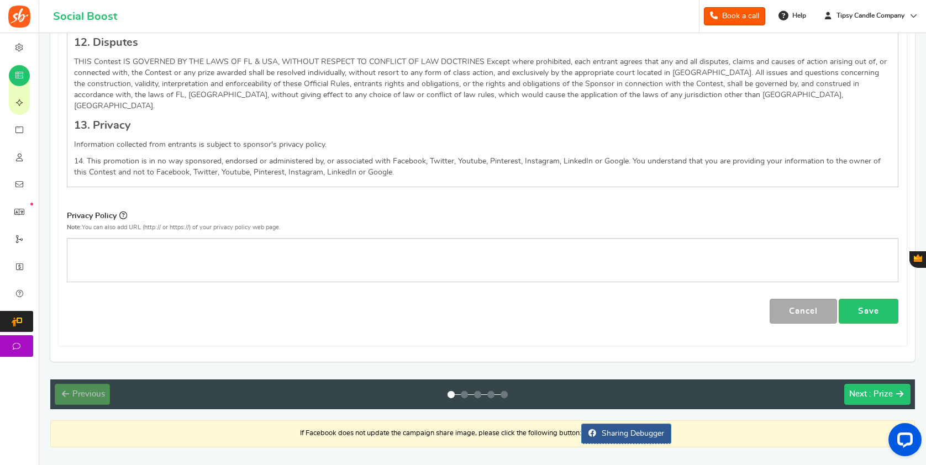
scroll to position [1343, 0]
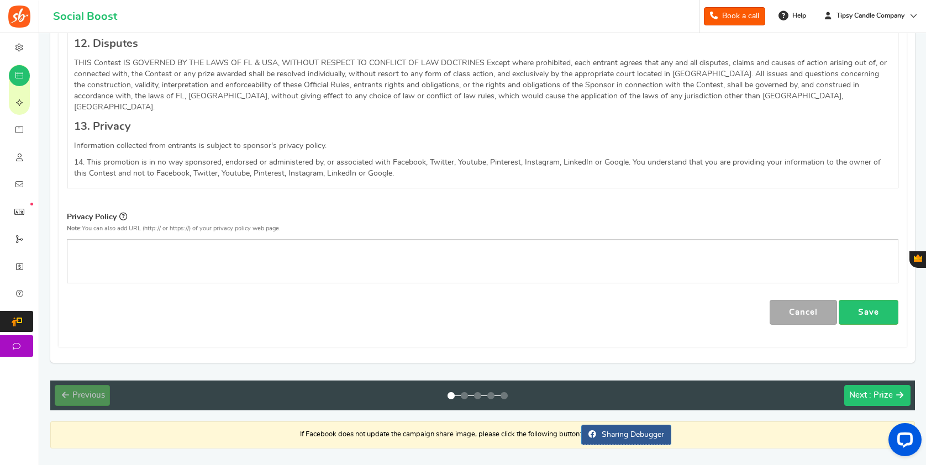
click at [890, 391] on span ": Prize" at bounding box center [881, 395] width 24 height 8
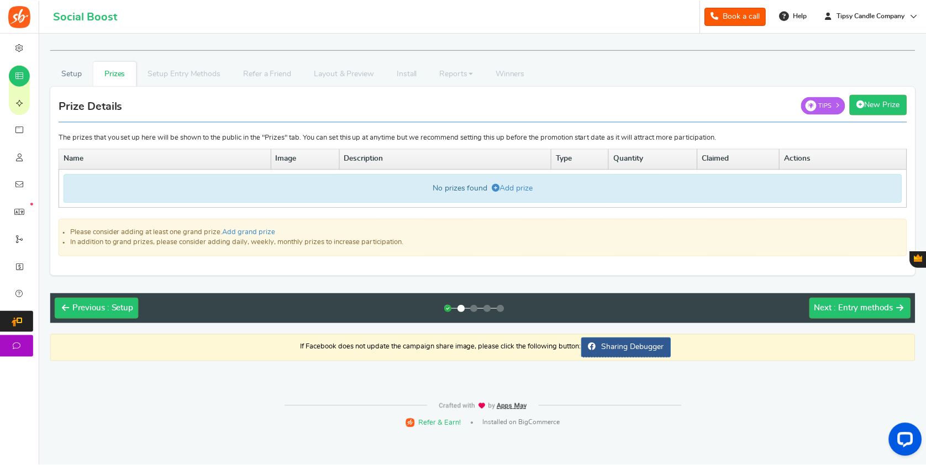
scroll to position [0, 0]
click at [856, 307] on span ": Entry methods" at bounding box center [865, 308] width 59 height 8
click at [153, 182] on div "No prizes found Add prize" at bounding box center [484, 188] width 841 height 29
click at [498, 188] on icon at bounding box center [498, 188] width 8 height 8
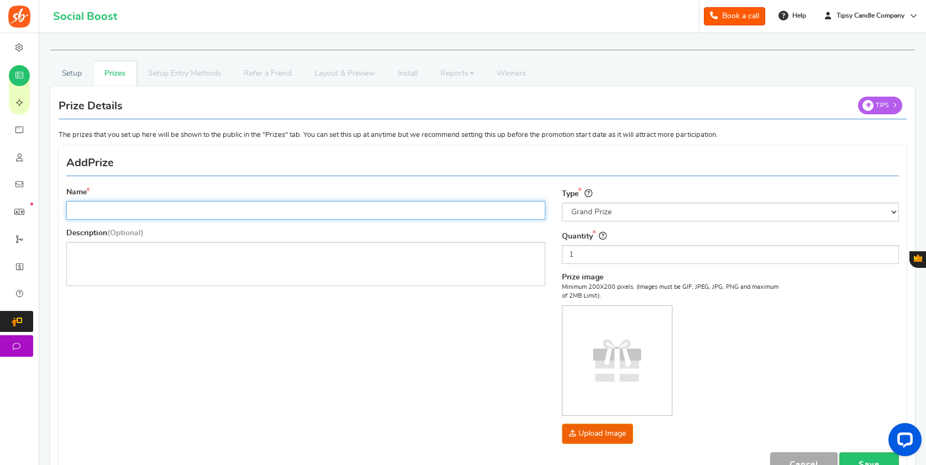
click at [292, 214] on input "Name" at bounding box center [305, 210] width 479 height 19
type input "4"
type input "O"
type input "C"
click at [162, 211] on input "Handmade Ceramic Vase Candle" at bounding box center [305, 210] width 479 height 19
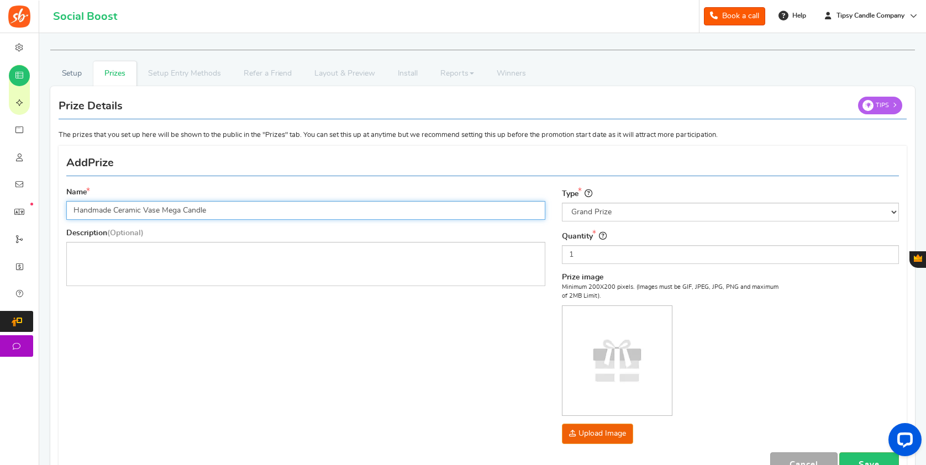
type input "Handmade Ceramic Vase Mega Candle"
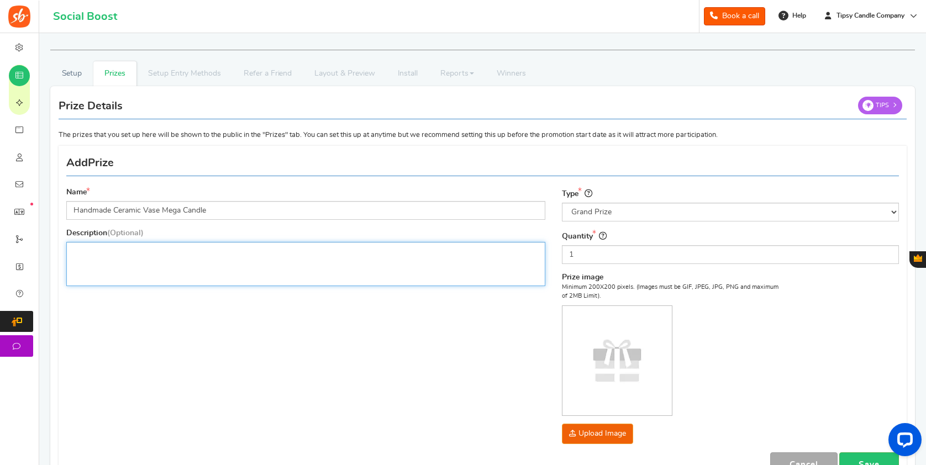
click at [128, 254] on p "Editor, prize_description" at bounding box center [306, 251] width 465 height 11
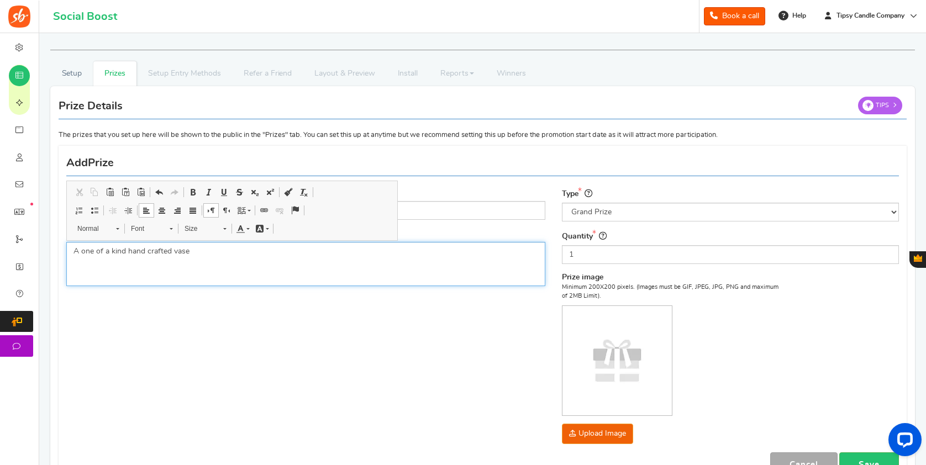
click at [72, 253] on div "A one of a kind hand crafted vase" at bounding box center [305, 264] width 479 height 44
click at [360, 253] on p "Our top selling Call Me Old Fashioned Candle in a one of a kind hand crafted va…" at bounding box center [306, 251] width 465 height 11
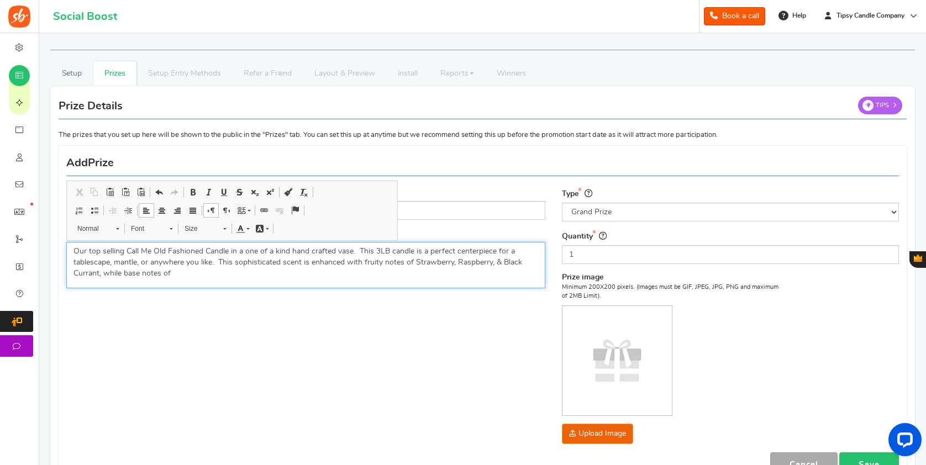
click at [99, 271] on p "Our top selling Call Me Old Fashioned Candle in a one of a kind hand crafted va…" at bounding box center [306, 262] width 465 height 33
click at [185, 273] on p "Our top selling Call Me Old Fashioned Candle in a one of a kind hand crafted va…" at bounding box center [306, 262] width 465 height 33
click at [344, 274] on p "Our top selling Call Me Old Fashioned Candle in a one of a kind hand crafted va…" at bounding box center [306, 262] width 465 height 33
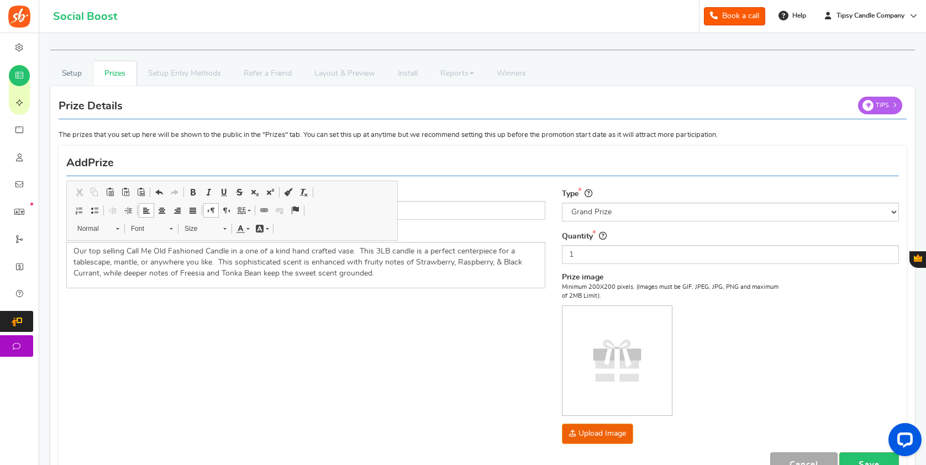
click at [762, 322] on div "Minimum 200X200 pixels. (Images must be GIF, JPEG, JPG, PNG and maximum of 2MB …" at bounding box center [672, 363] width 221 height 161
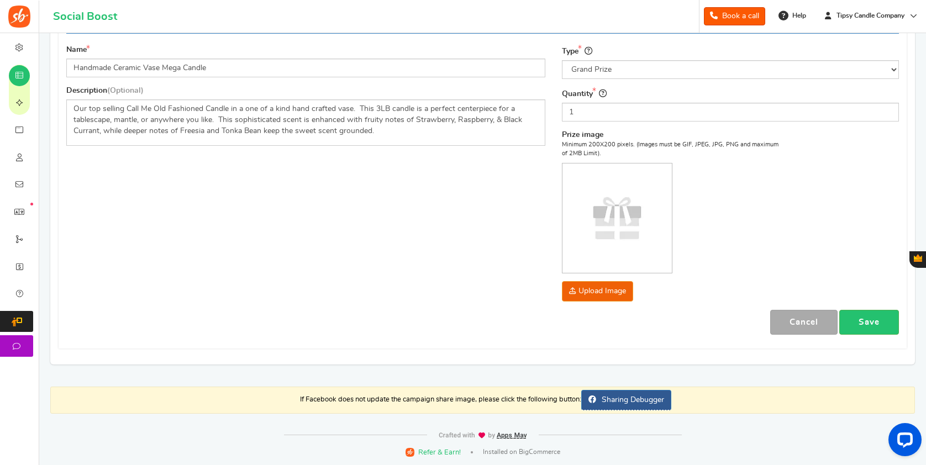
scroll to position [142, 0]
click at [870, 319] on link "Save" at bounding box center [870, 323] width 60 height 25
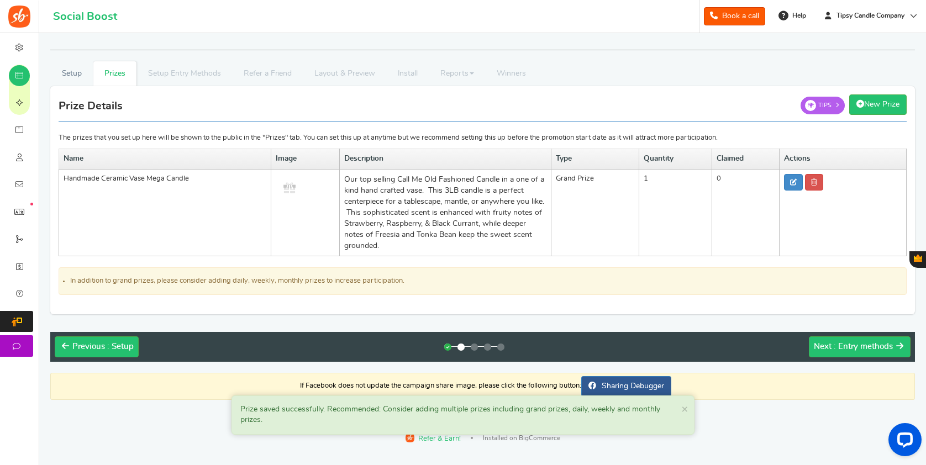
scroll to position [0, 0]
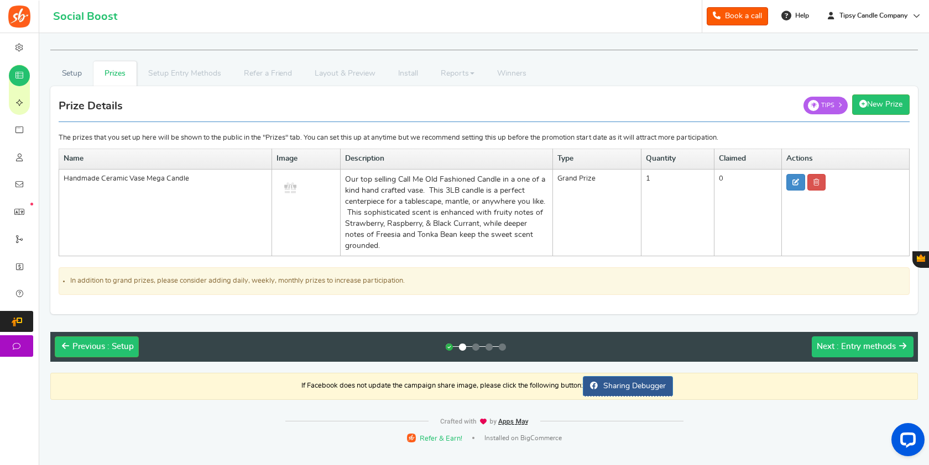
click at [860, 348] on span ": Entry methods" at bounding box center [865, 347] width 59 height 8
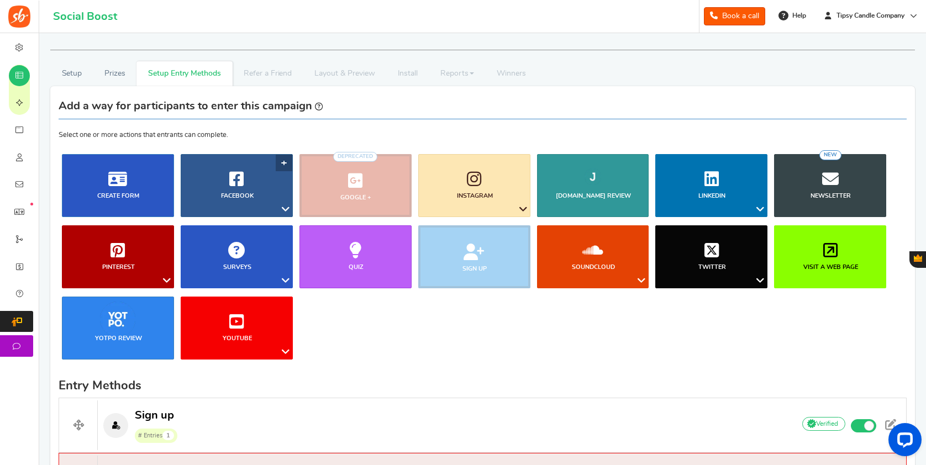
click at [229, 179] on link "Facebook" at bounding box center [237, 185] width 112 height 63
click at [286, 160] on link "Facebook" at bounding box center [237, 185] width 112 height 63
click at [284, 161] on link "Facebook" at bounding box center [237, 185] width 112 height 63
click at [522, 161] on link "Instagram" at bounding box center [474, 185] width 112 height 63
click at [562, 307] on ul "Blog Comments Create Form Facebook Visit a Facebook Page Includes Like Share on…" at bounding box center [483, 261] width 848 height 214
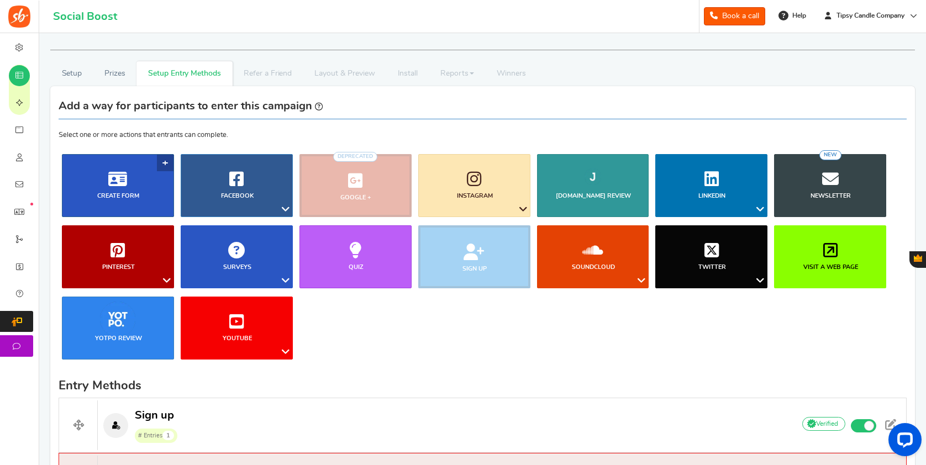
click at [106, 172] on link "Create Form" at bounding box center [118, 185] width 112 height 63
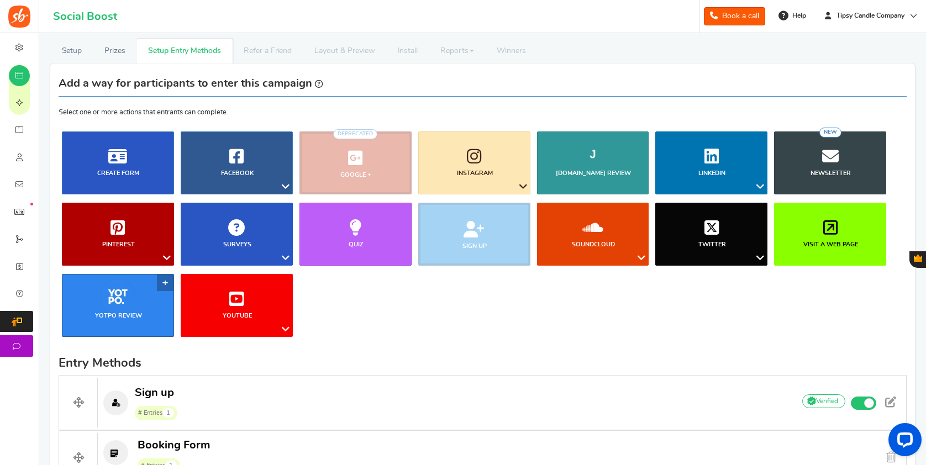
scroll to position [18, 0]
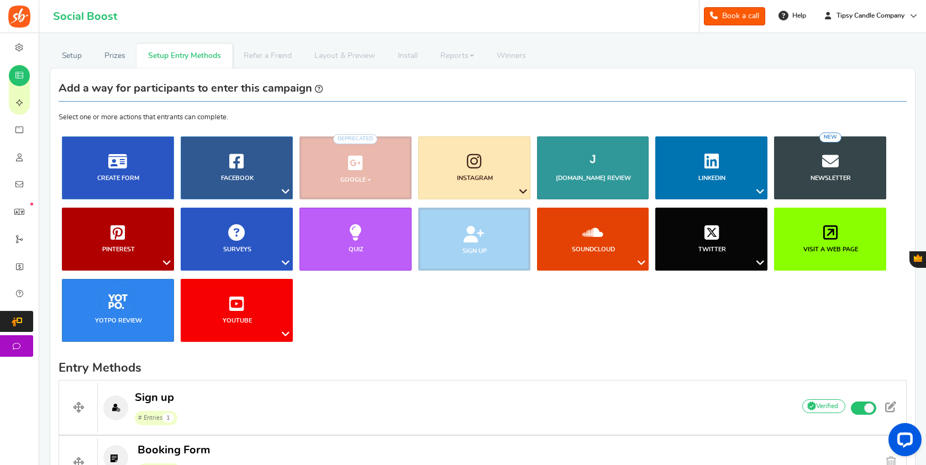
click at [430, 312] on ul "Blog Comments Create Form Facebook Visit a Facebook Page Includes Like Share on…" at bounding box center [483, 244] width 848 height 214
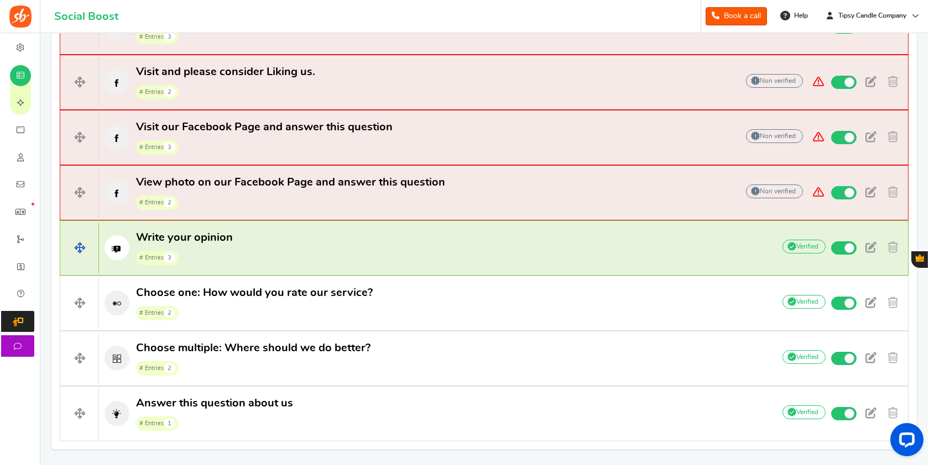
scroll to position [929, 0]
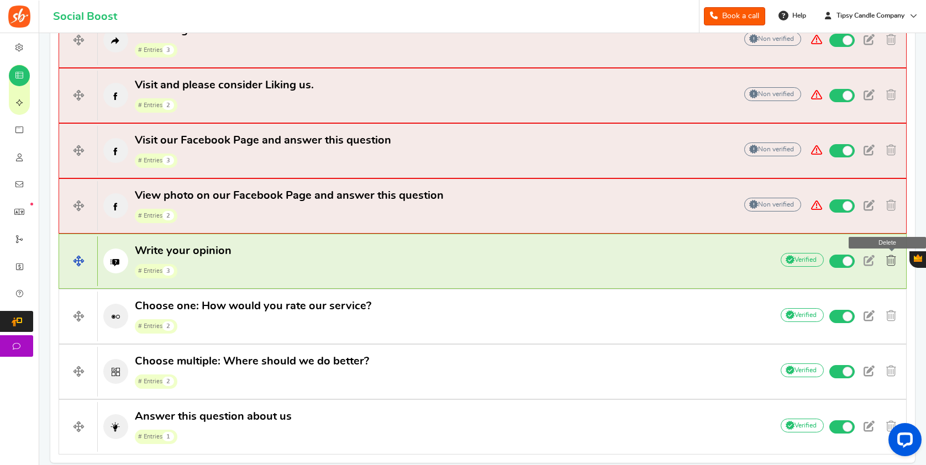
click at [890, 259] on span at bounding box center [892, 260] width 10 height 11
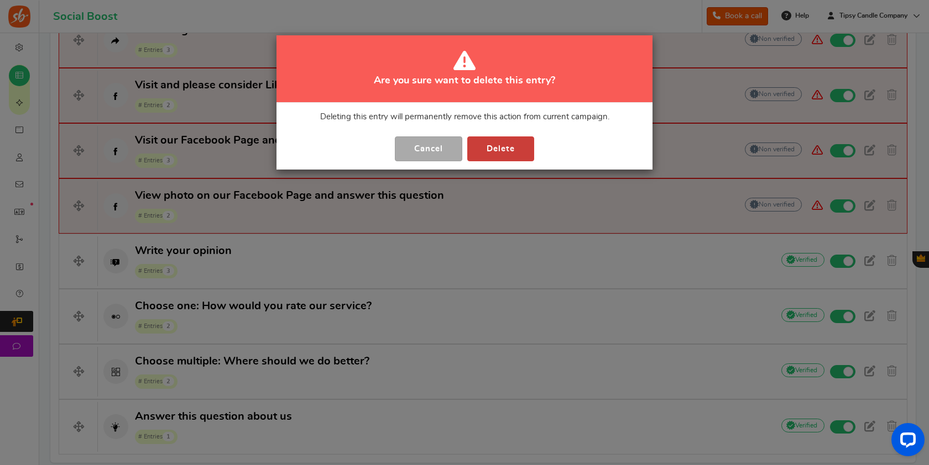
click at [516, 155] on button "Delete" at bounding box center [500, 149] width 67 height 25
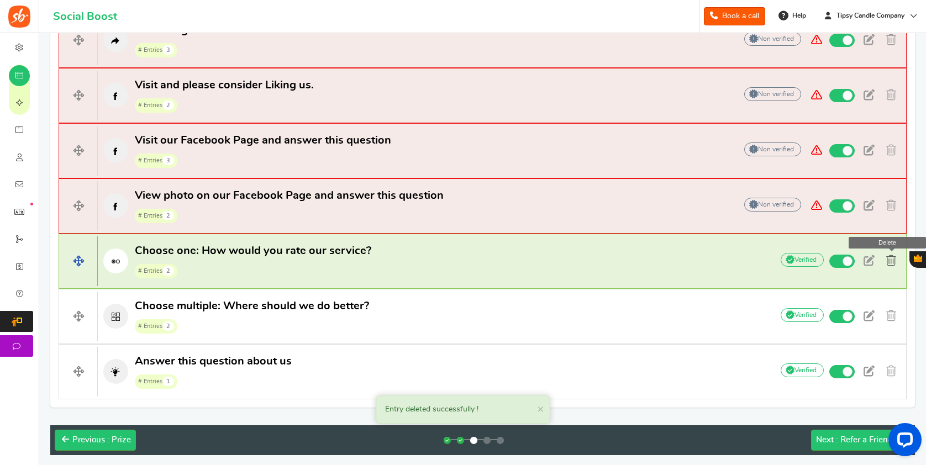
click at [895, 261] on span at bounding box center [892, 260] width 10 height 11
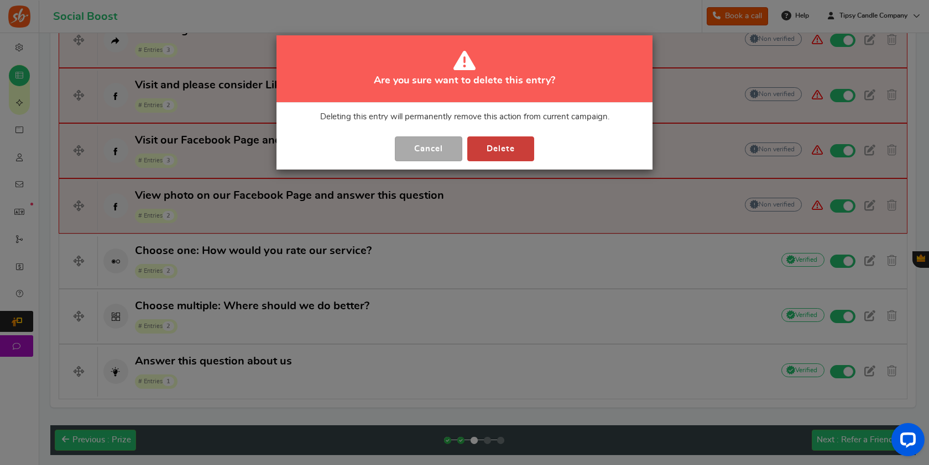
click at [507, 153] on button "Delete" at bounding box center [500, 149] width 67 height 25
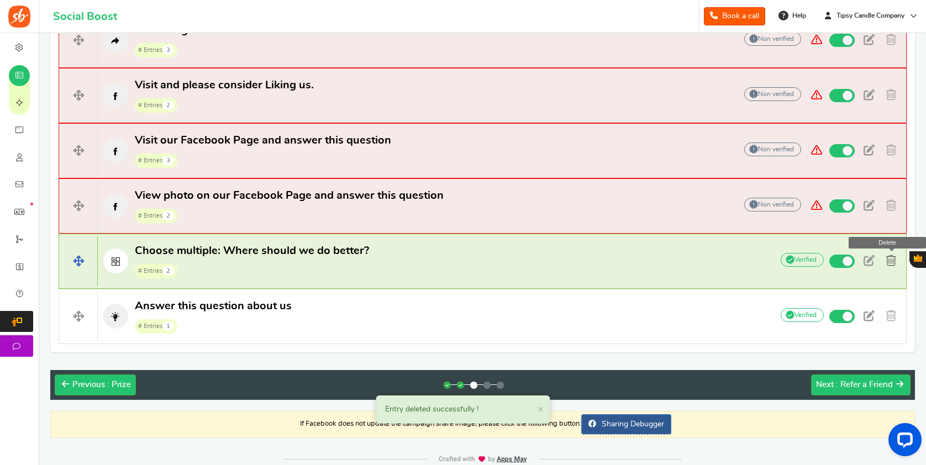
click at [893, 255] on span at bounding box center [892, 260] width 10 height 11
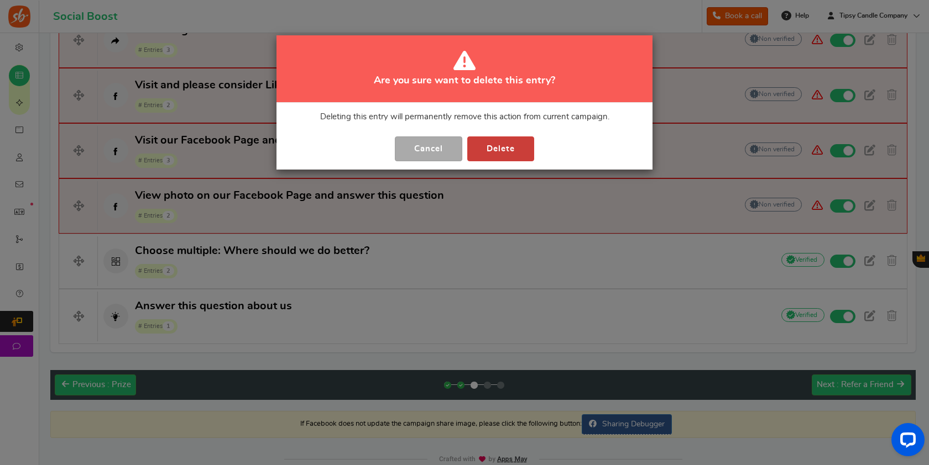
click at [504, 158] on button "Delete" at bounding box center [500, 149] width 67 height 25
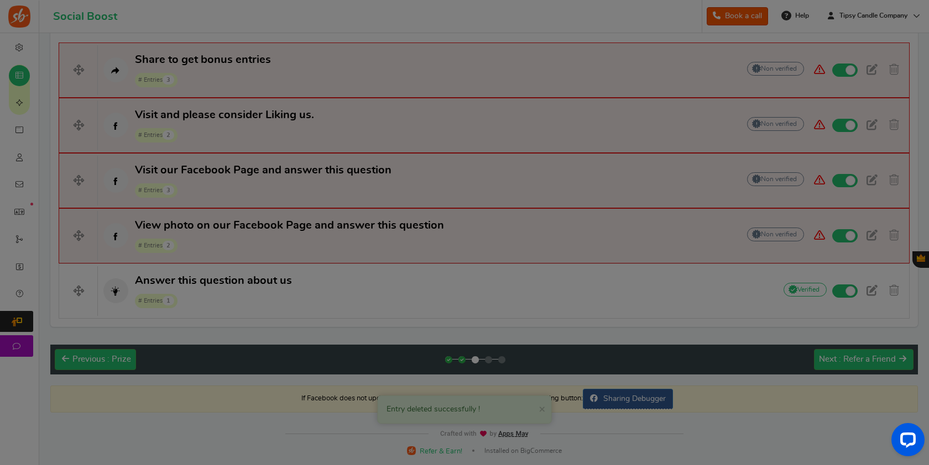
scroll to position [895, 0]
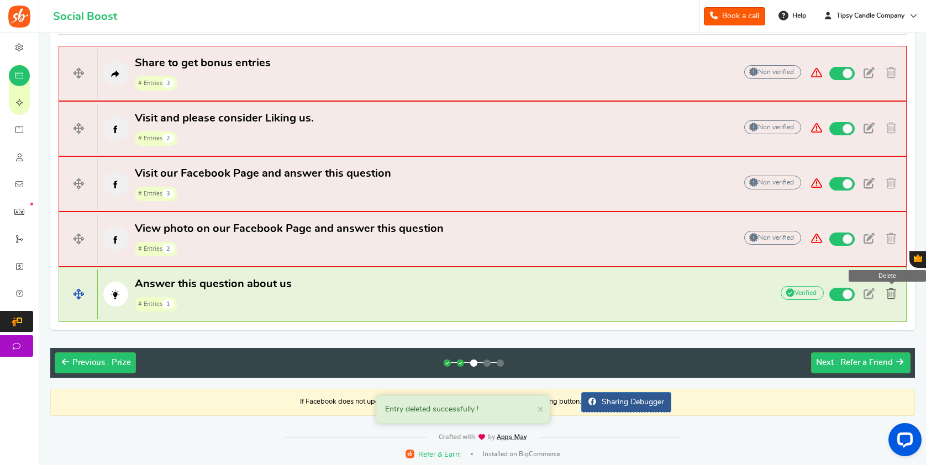
click at [895, 292] on span at bounding box center [892, 294] width 10 height 11
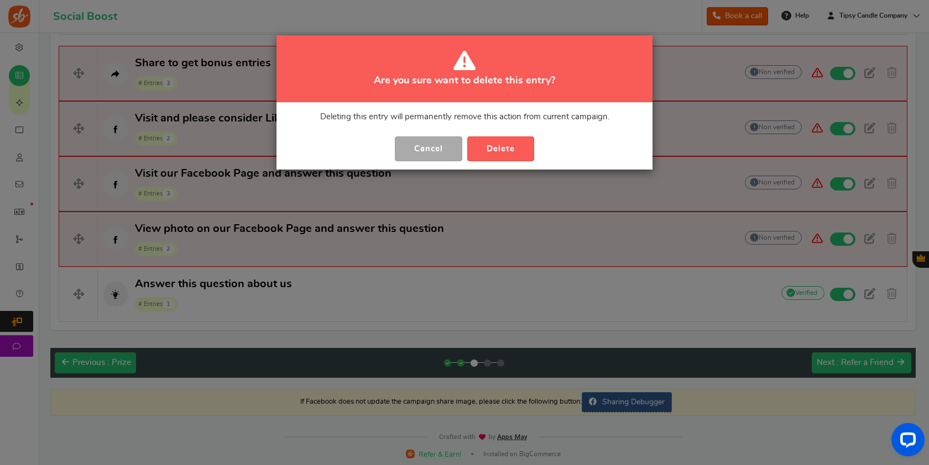
click at [521, 146] on button "Delete" at bounding box center [500, 149] width 67 height 25
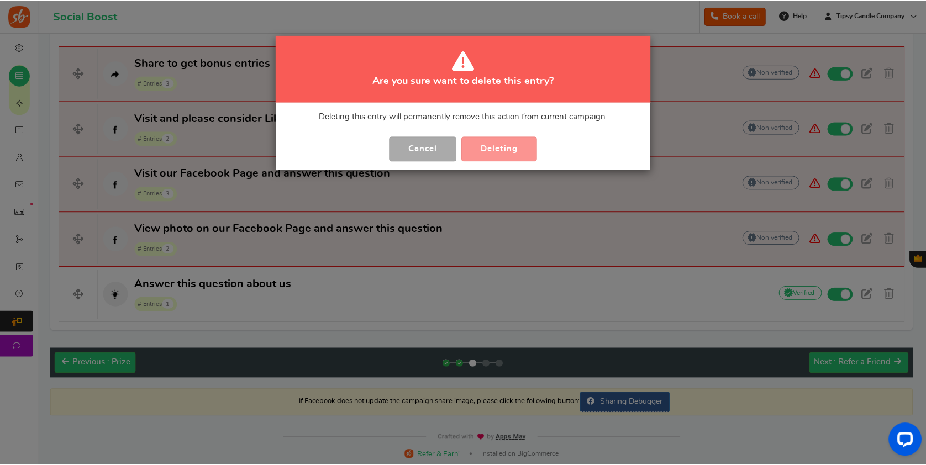
scroll to position [840, 0]
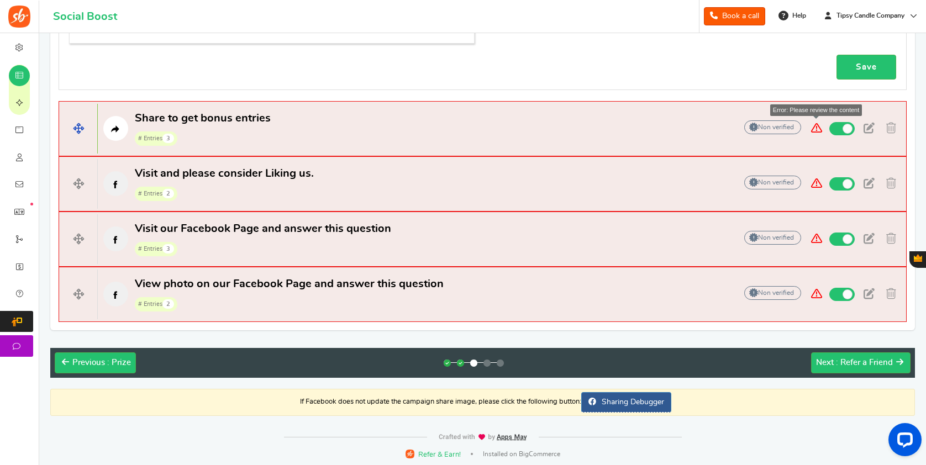
click at [820, 127] on span at bounding box center [817, 128] width 20 height 15
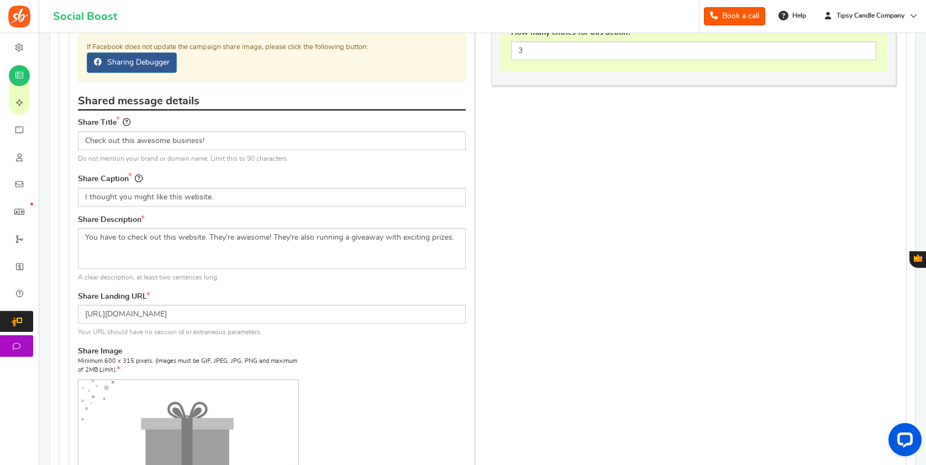
scroll to position [693, 0]
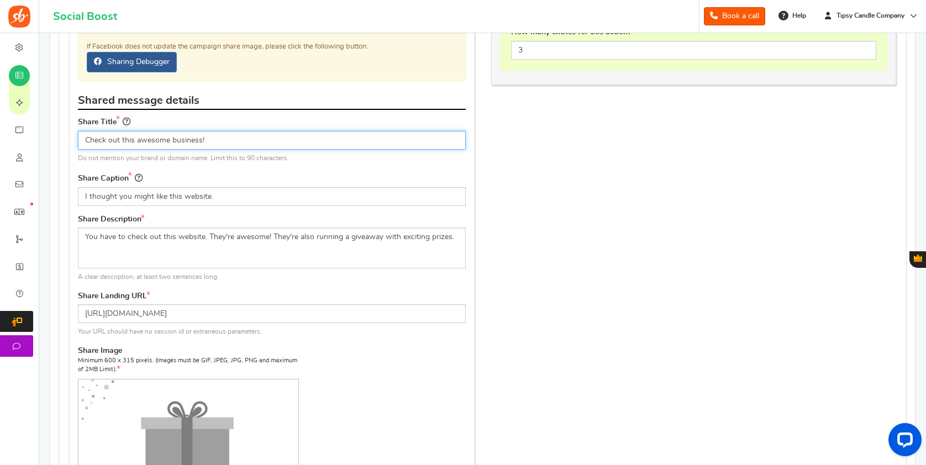
drag, startPoint x: 224, startPoint y: 140, endPoint x: 80, endPoint y: 130, distance: 144.1
click at [81, 131] on input "Check out this awesome business!" at bounding box center [272, 140] width 388 height 19
drag, startPoint x: 80, startPoint y: 129, endPoint x: 225, endPoint y: 93, distance: 149.3
click at [82, 128] on div "Share Title Check out these Do not mention your brand or domain name. Limit thi…" at bounding box center [272, 140] width 388 height 48
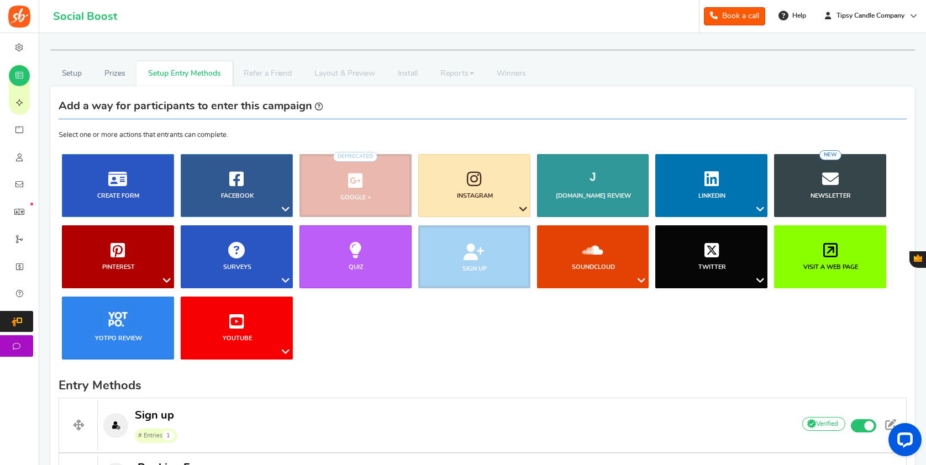
scroll to position [0, 0]
type input "Check out these"
click at [540, 125] on p "Select one or more actions that entrants can complete." at bounding box center [483, 118] width 848 height 46
